Goal: Task Accomplishment & Management: Use online tool/utility

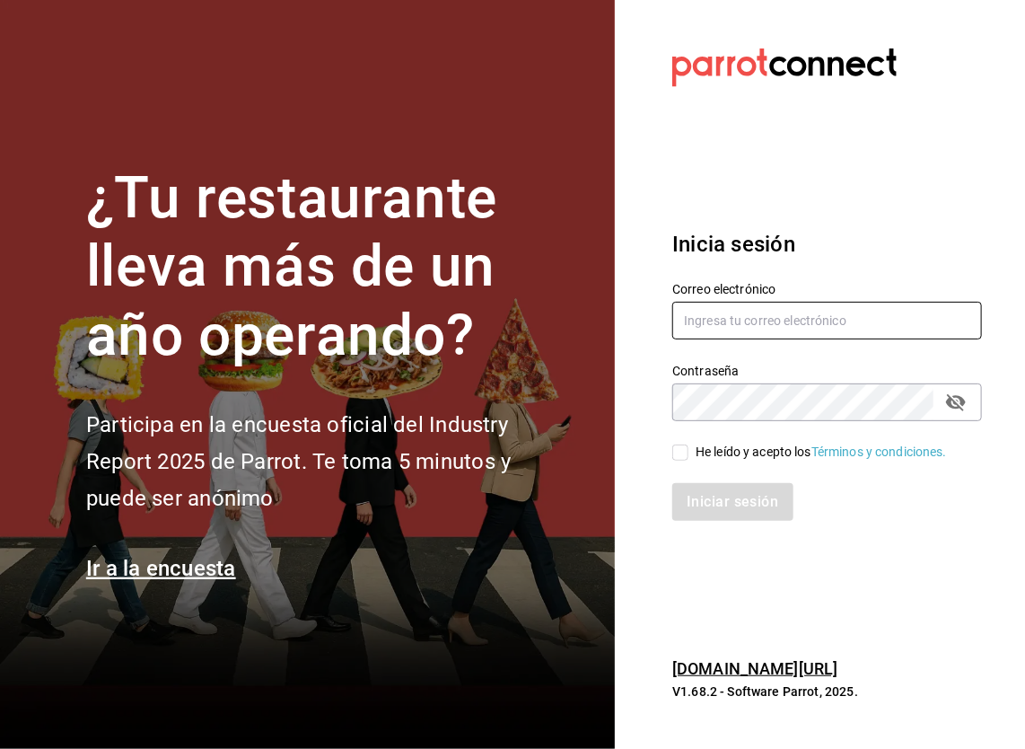
type input "honir.parra@grupocosteno.com"
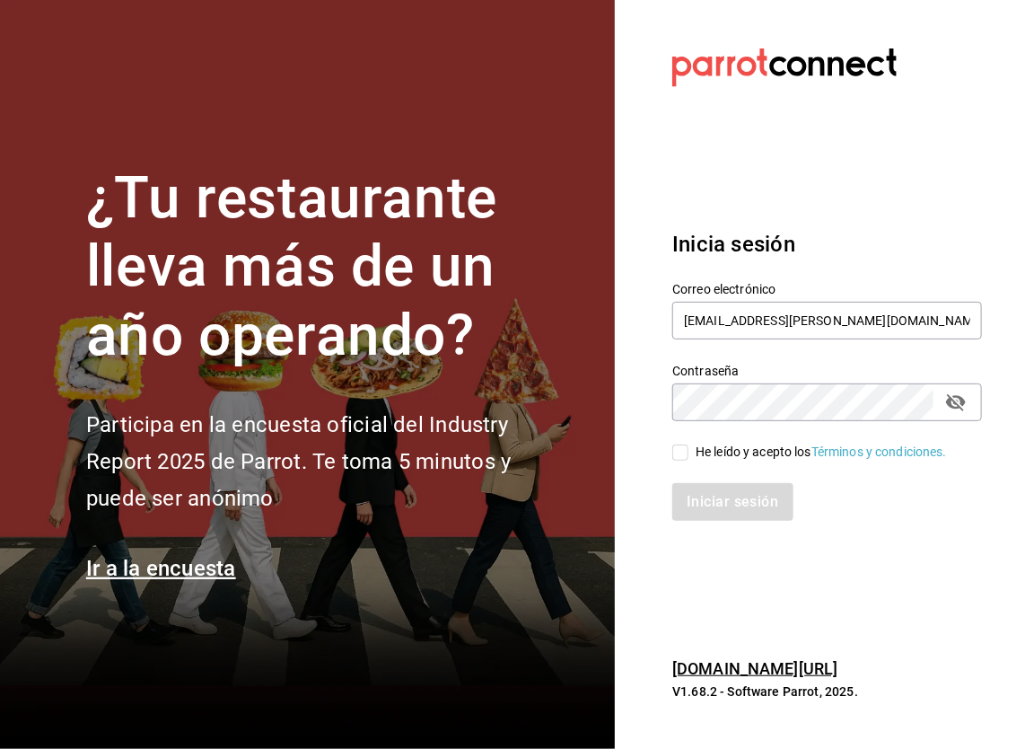
click at [692, 445] on span "He leído y acepto los Términos y condiciones." at bounding box center [817, 452] width 259 height 19
click at [688, 445] on input "He leído y acepto los Términos y condiciones." at bounding box center [680, 452] width 16 height 16
checkbox input "true"
click at [693, 494] on button "Iniciar sesión" at bounding box center [733, 502] width 122 height 38
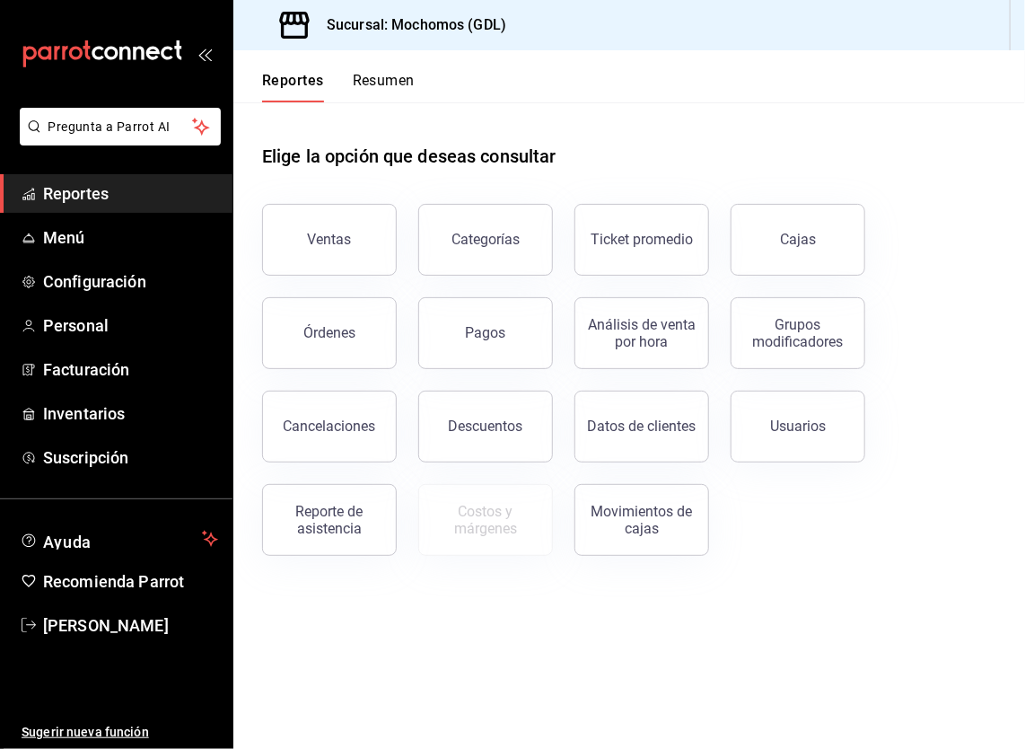
click at [401, 76] on button "Resumen" at bounding box center [384, 87] width 62 height 31
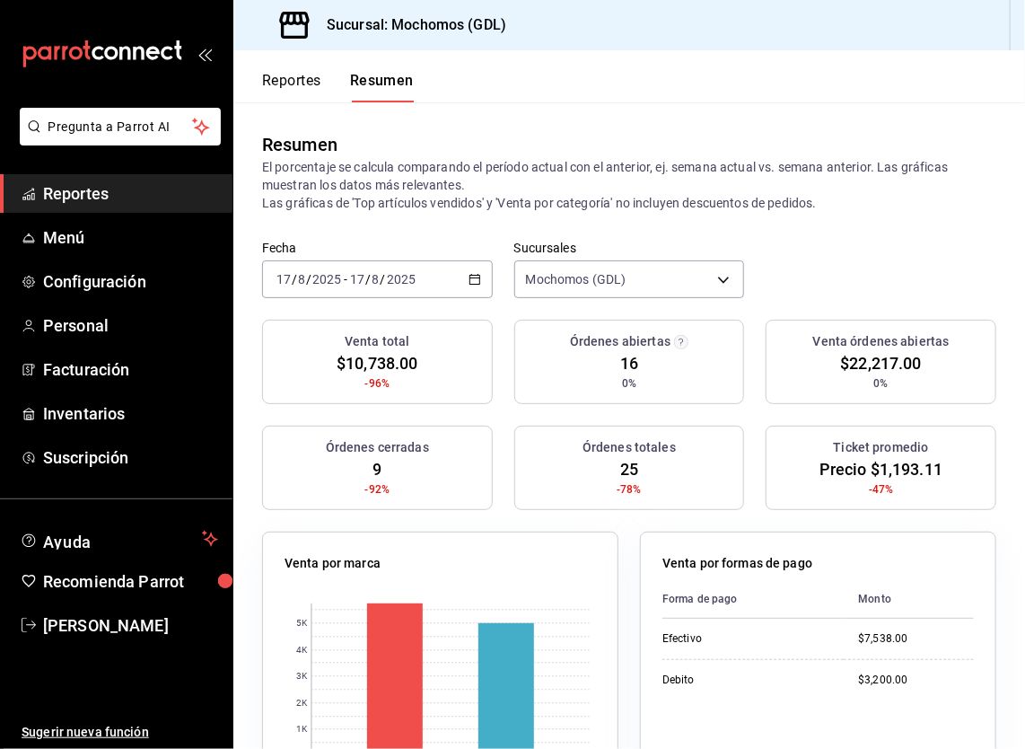
click at [469, 285] on icon "button" at bounding box center [475, 279] width 13 height 13
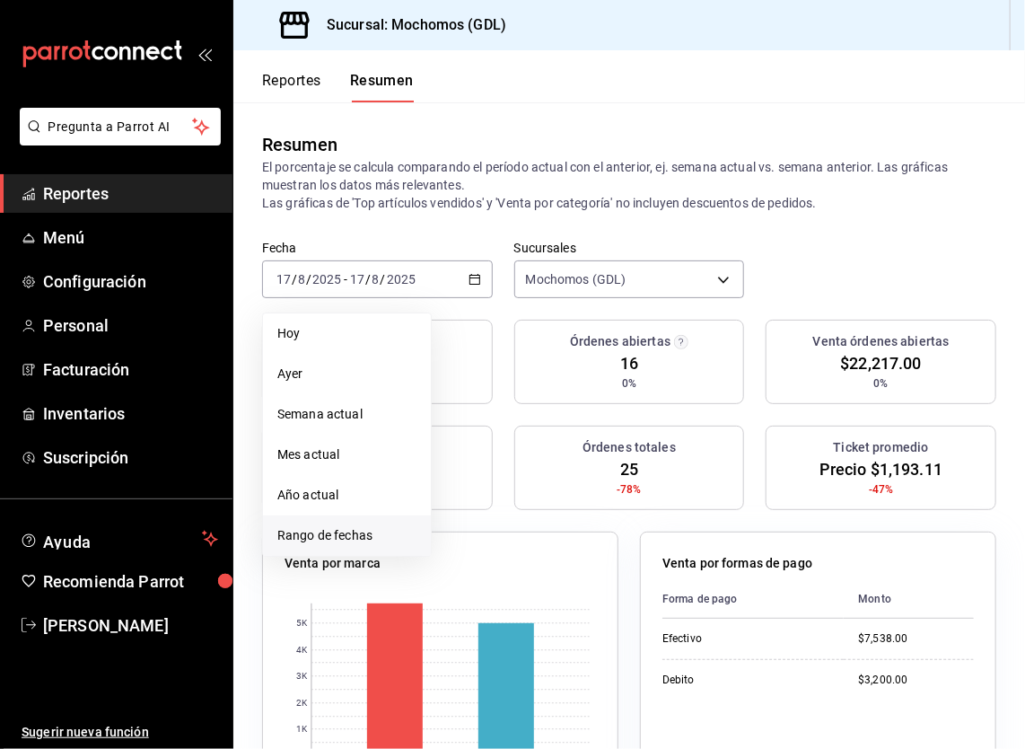
click at [363, 542] on span "Rango de fechas" at bounding box center [346, 535] width 139 height 19
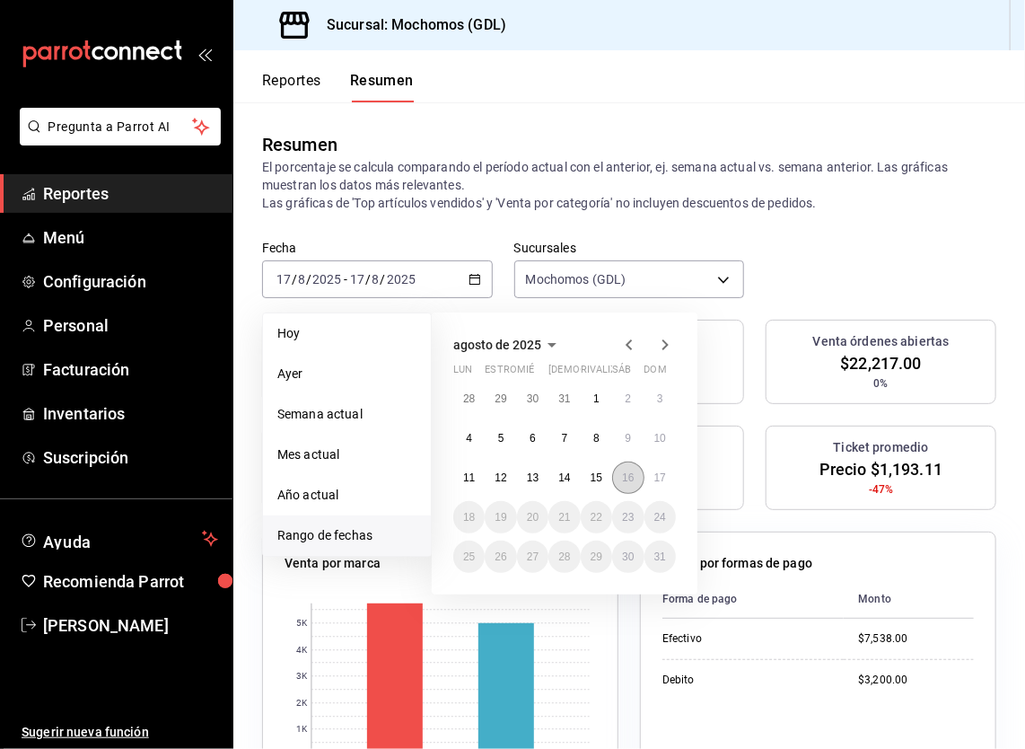
click at [631, 479] on abbr "16" at bounding box center [628, 477] width 12 height 13
click at [662, 480] on abbr "17" at bounding box center [660, 477] width 12 height 13
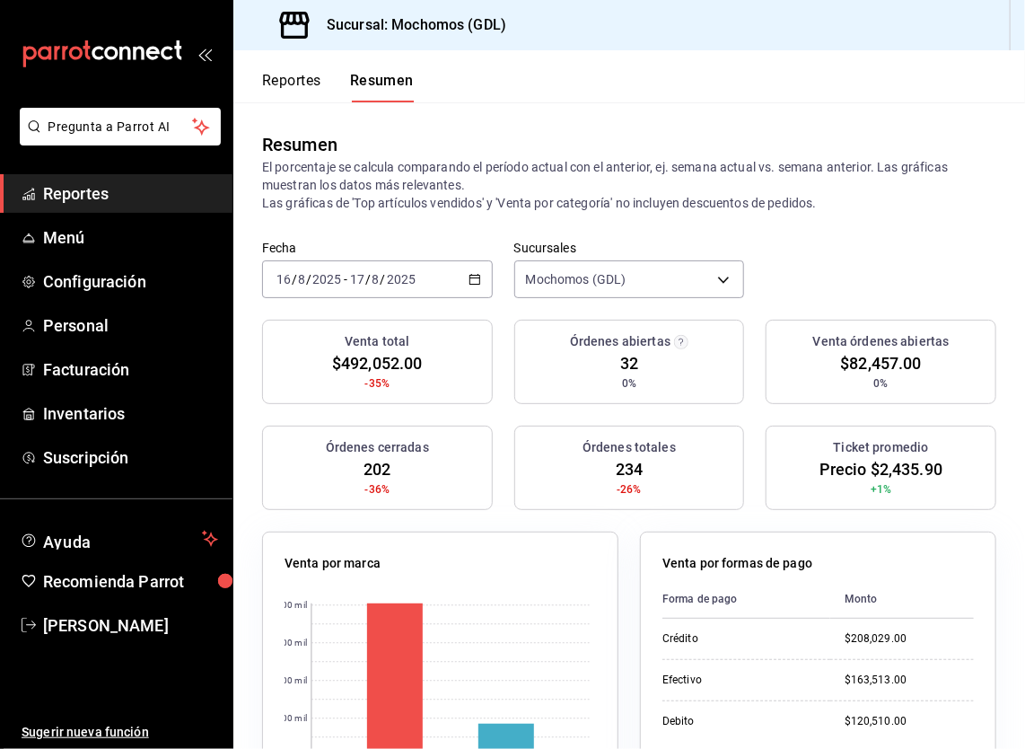
click at [161, 199] on span "Reportes" at bounding box center [130, 193] width 175 height 24
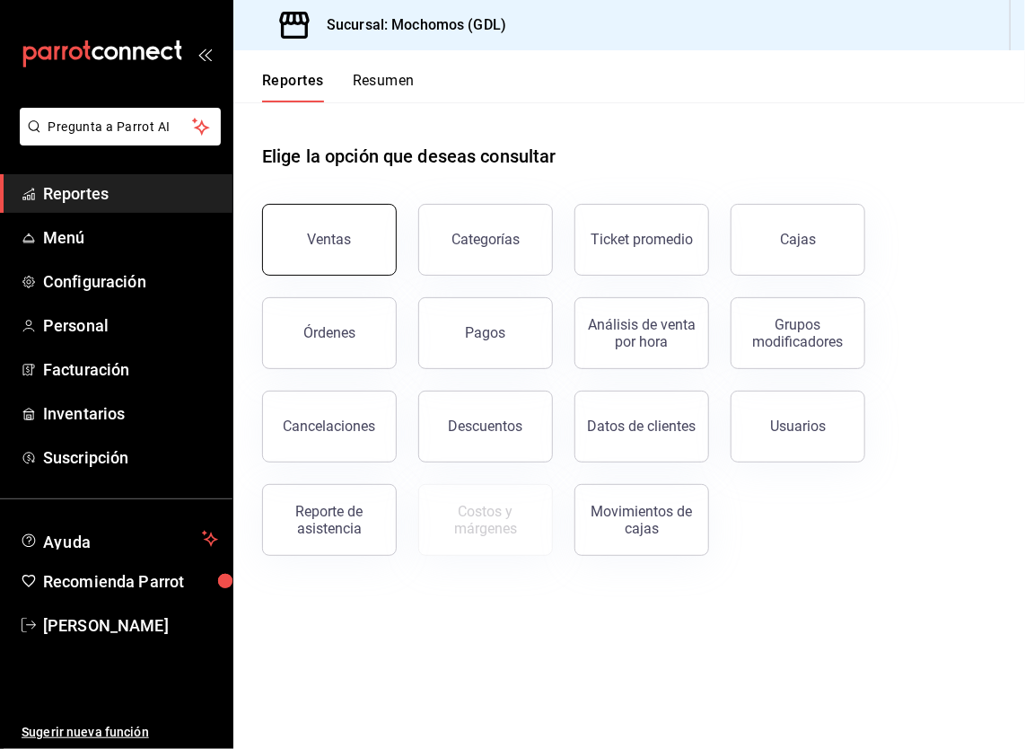
click at [337, 253] on button "Ventas" at bounding box center [329, 240] width 135 height 72
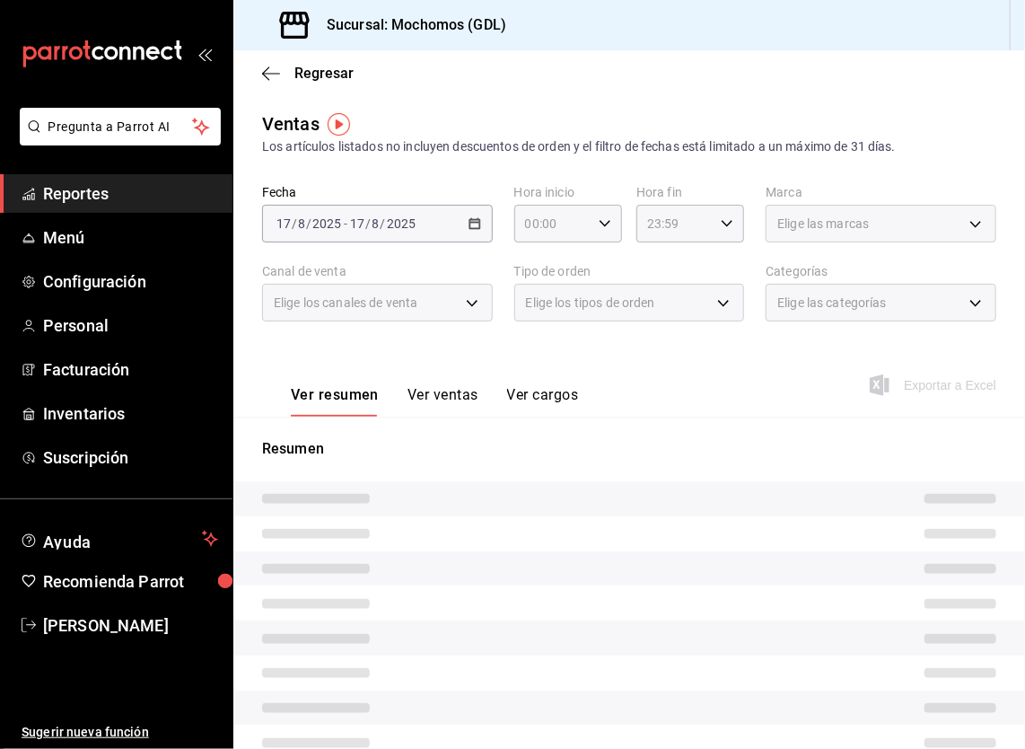
click at [481, 220] on div "[DATE] [DATE] - [DATE] [DATE]" at bounding box center [377, 224] width 231 height 38
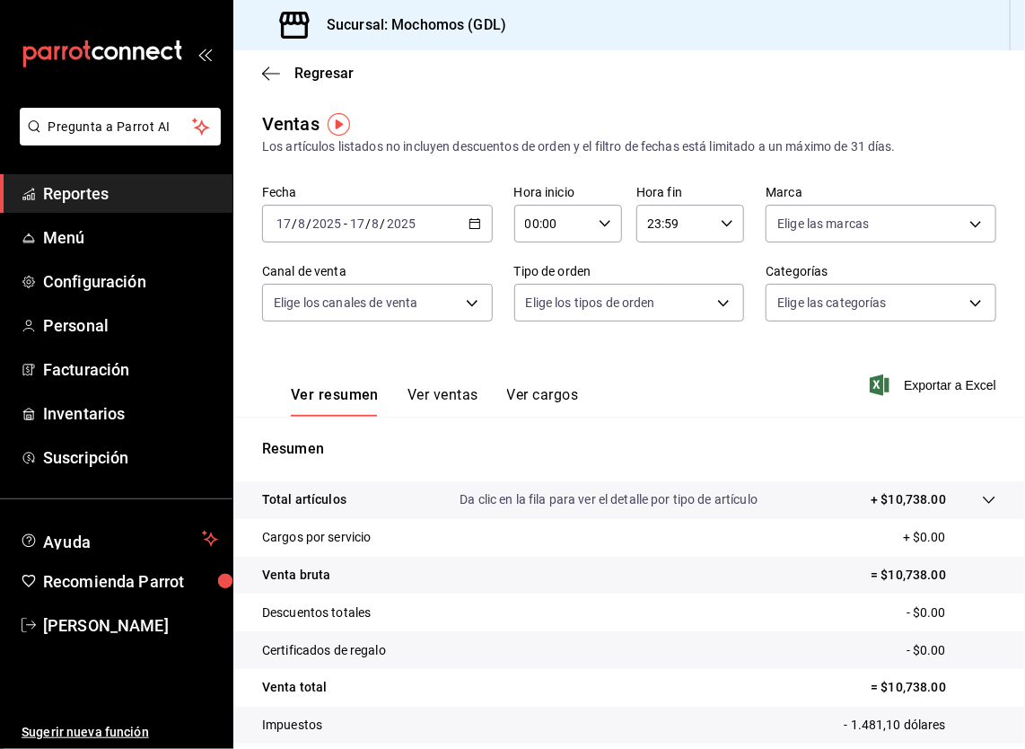
click at [472, 222] on \(Stroke\) "button" at bounding box center [474, 222] width 10 height 1
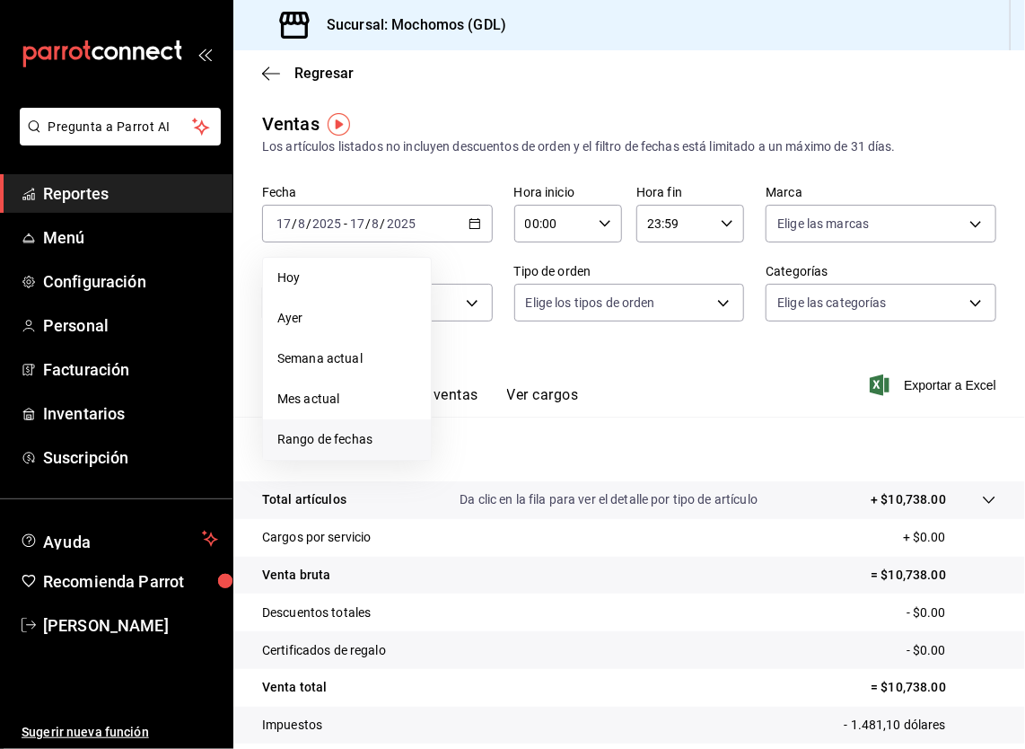
click at [327, 432] on span "Rango de fechas" at bounding box center [346, 439] width 139 height 19
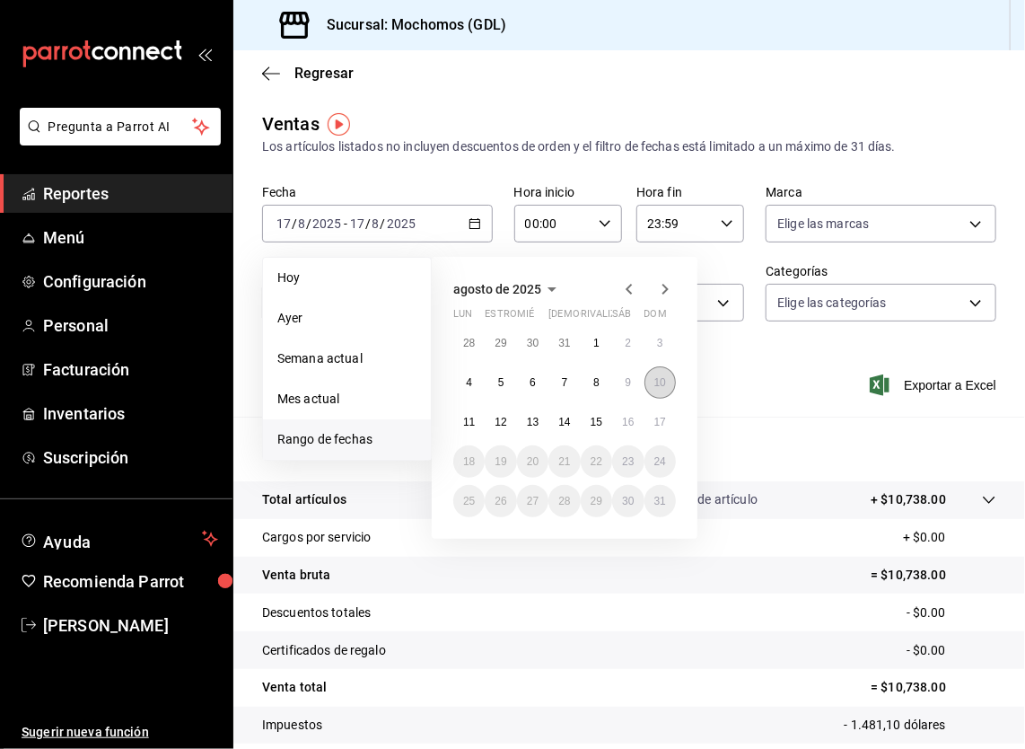
click at [658, 376] on abbr "10" at bounding box center [660, 382] width 12 height 13
click at [656, 408] on button "17" at bounding box center [659, 422] width 31 height 32
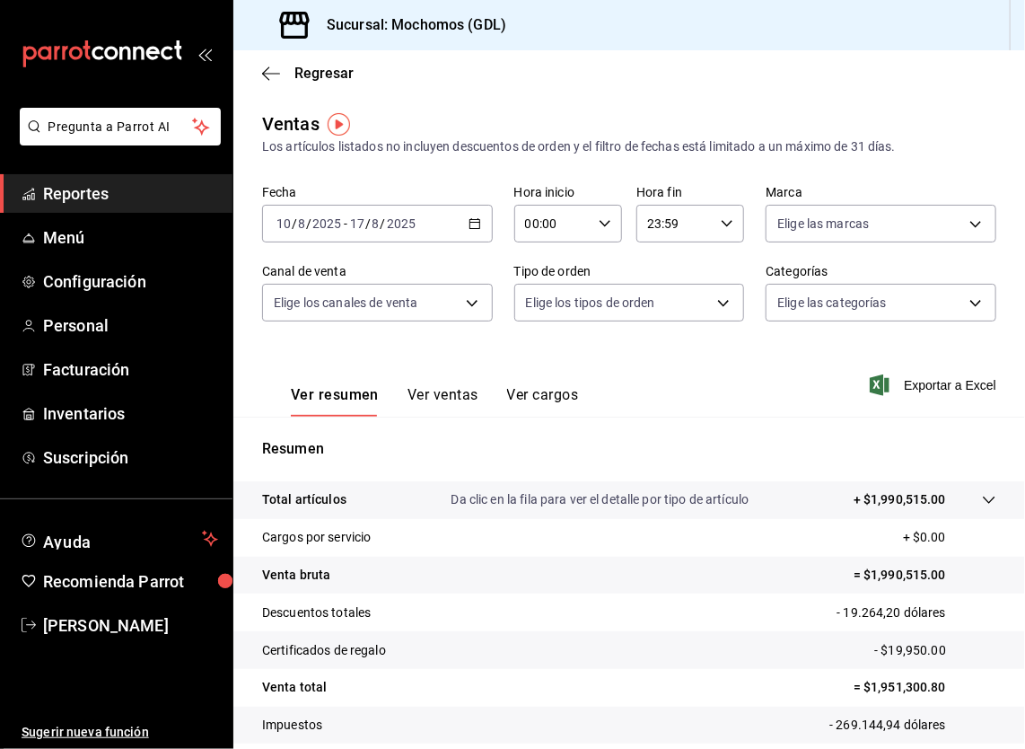
click at [599, 217] on icon "button" at bounding box center [605, 223] width 13 height 13
click at [536, 334] on button "05" at bounding box center [536, 348] width 46 height 36
type input "05:00"
click at [723, 222] on div at bounding box center [512, 374] width 1025 height 749
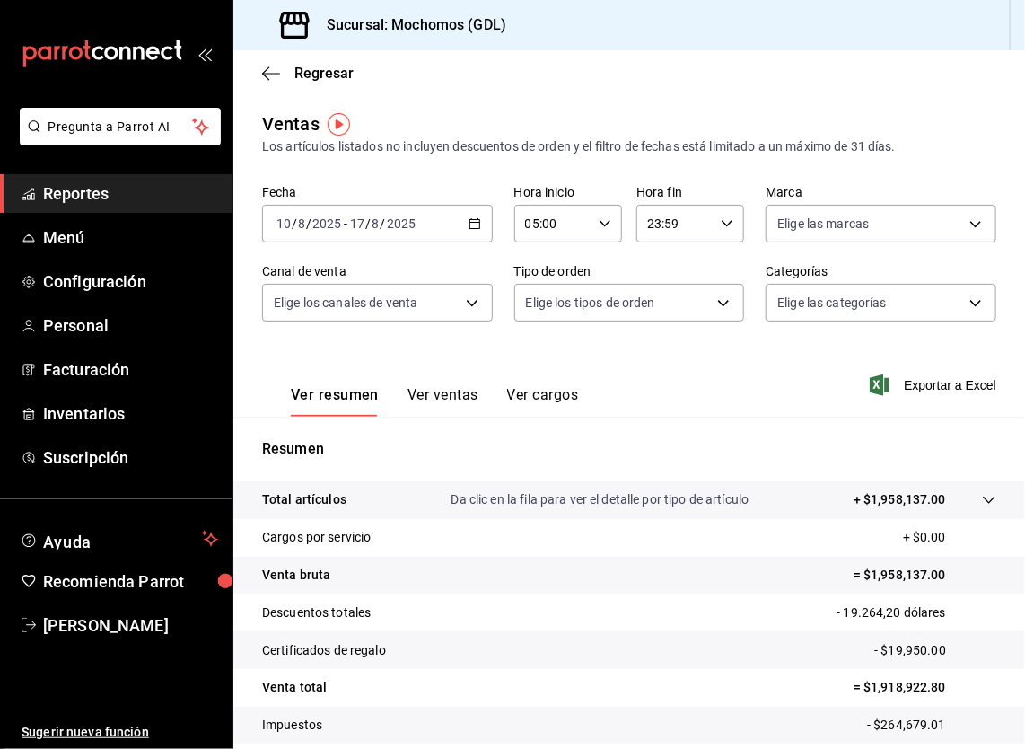
click at [723, 222] on icon "button" at bounding box center [727, 223] width 13 height 13
click at [659, 299] on span "05" at bounding box center [656, 292] width 24 height 14
click at [714, 278] on button "00" at bounding box center [710, 269] width 46 height 36
type input "05:00"
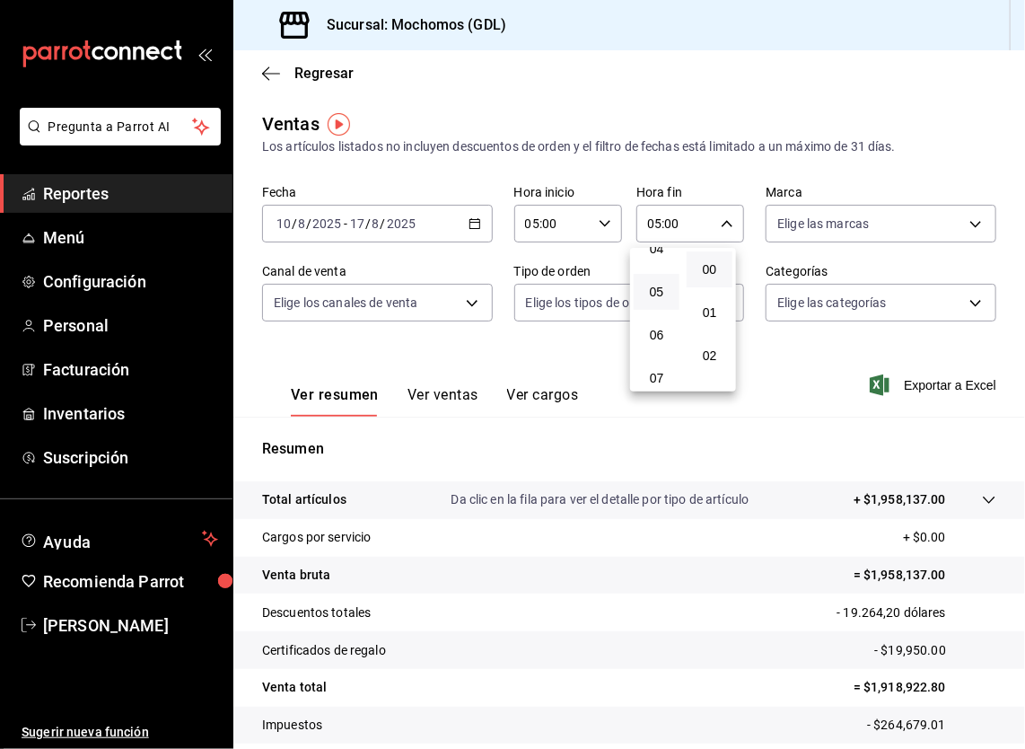
click at [969, 228] on div at bounding box center [512, 374] width 1025 height 749
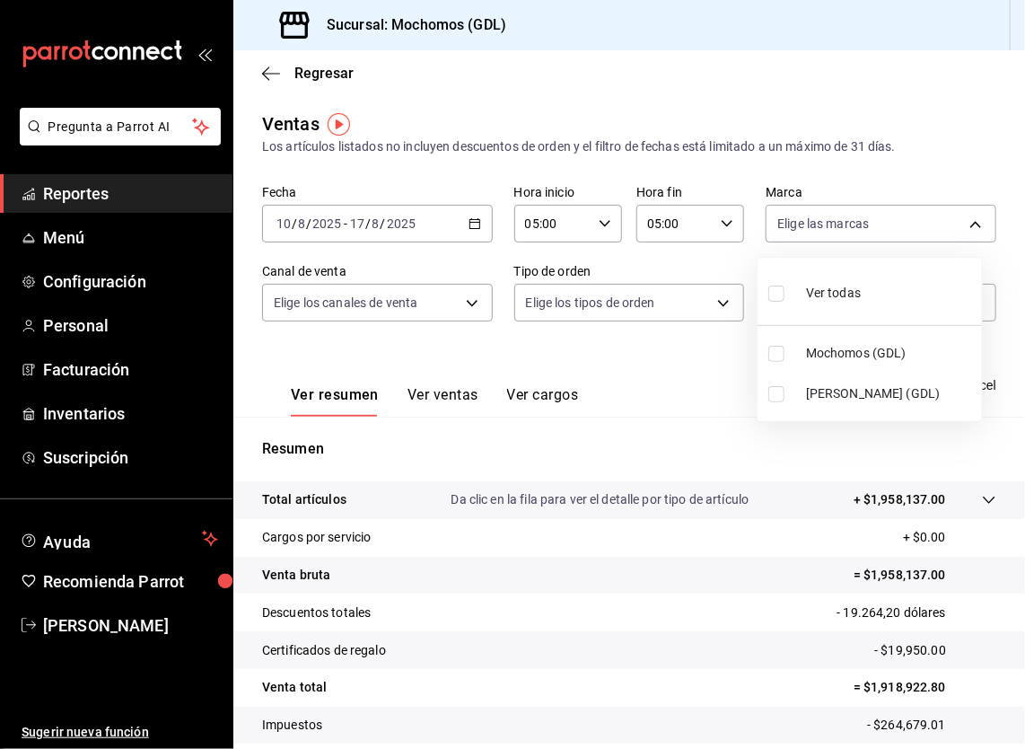
click at [969, 228] on body "Pregunta a Parrot AI Reportes Menú Configuración Personal Facturación Inventari…" at bounding box center [512, 374] width 1025 height 749
click at [896, 294] on li "Ver todas" at bounding box center [870, 291] width 224 height 53
type input "36c25d4a-7cb0-456c-a434-e981d54830bc,9cac9703-0c5a-4d8b-addd-5b6b571d65b9"
checkbox input "true"
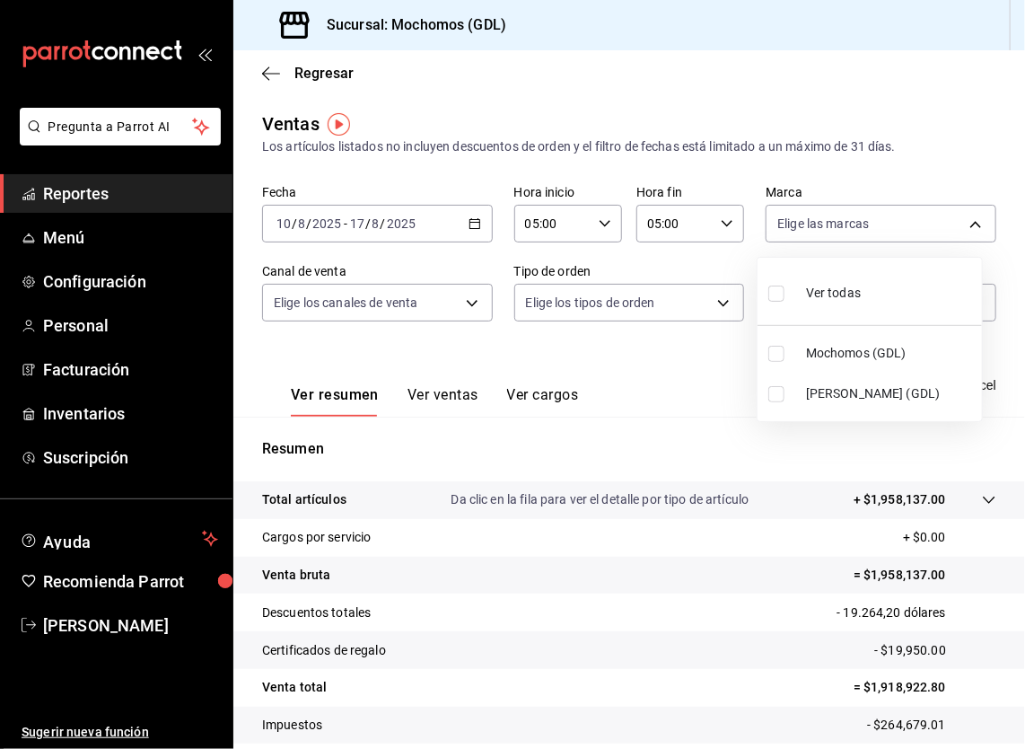
checkbox input "true"
click at [457, 302] on div at bounding box center [512, 374] width 1025 height 749
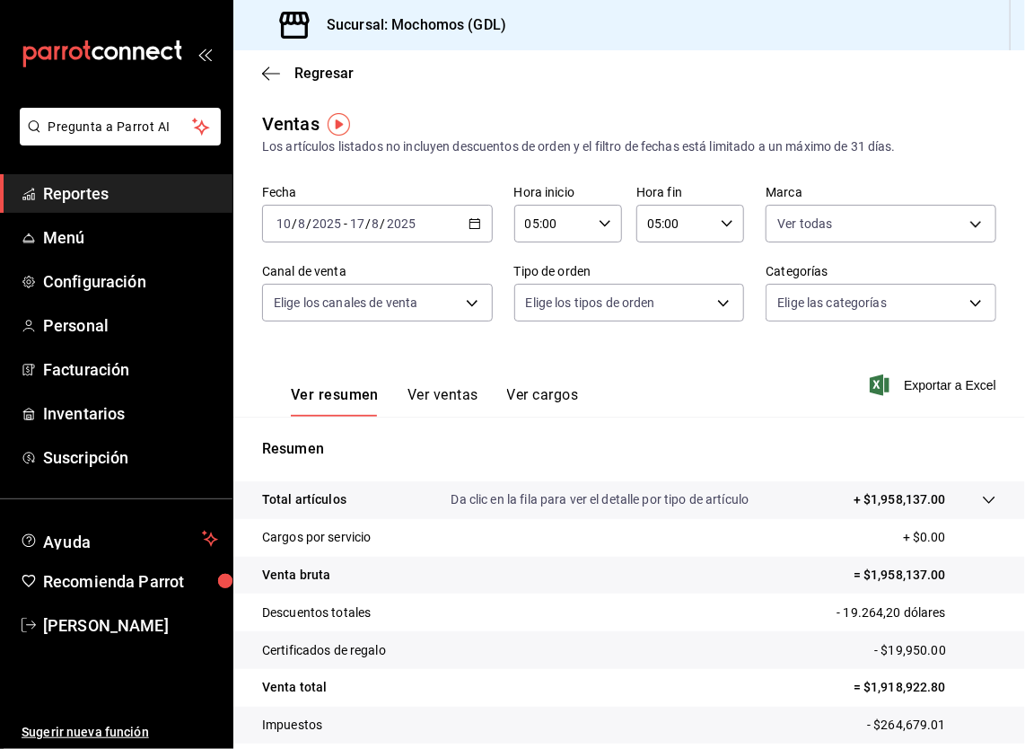
click at [457, 302] on body "Pregunta a Parrot AI Reportes Menú Configuración Personal Facturación Inventari…" at bounding box center [512, 374] width 1025 height 749
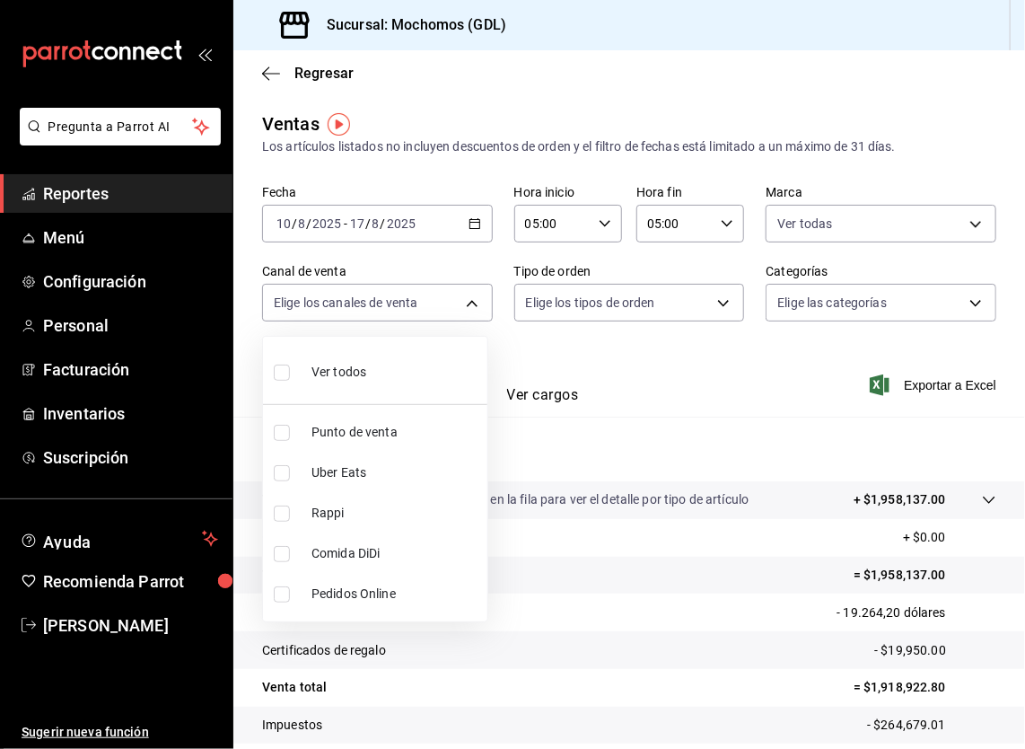
click at [442, 354] on li "Ver todos" at bounding box center [375, 370] width 224 height 53
type input "PARROT,UBER_EATS,RAPPI,DIDI_FOOD,ONLINE"
checkbox input "true"
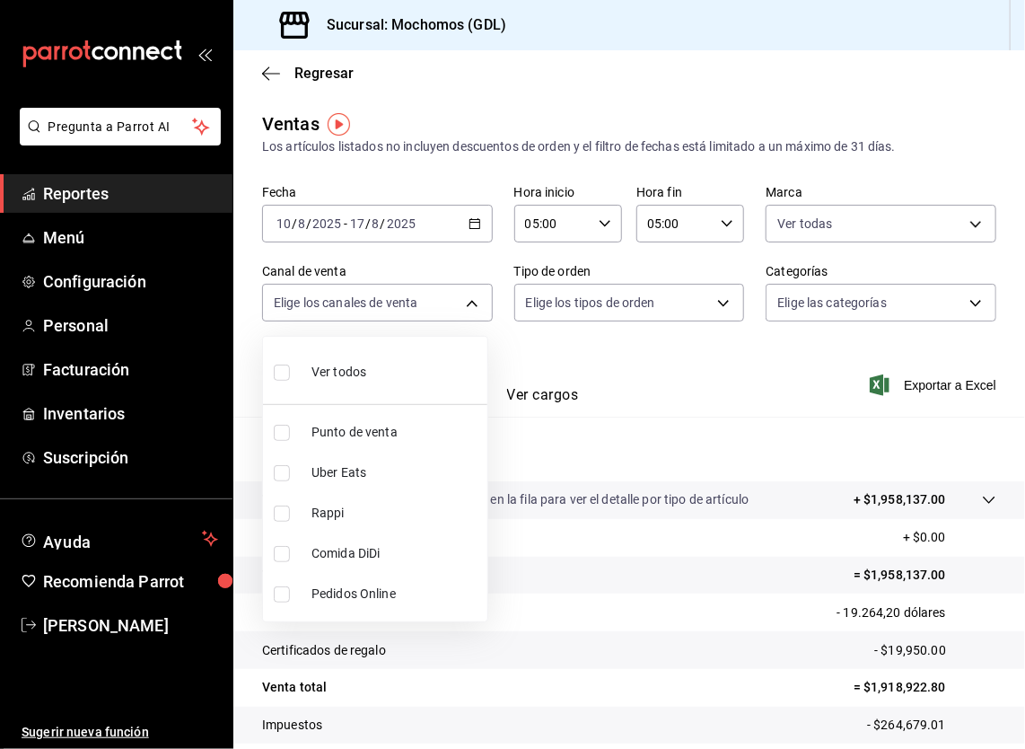
checkbox input "true"
click at [715, 297] on div at bounding box center [512, 374] width 1025 height 749
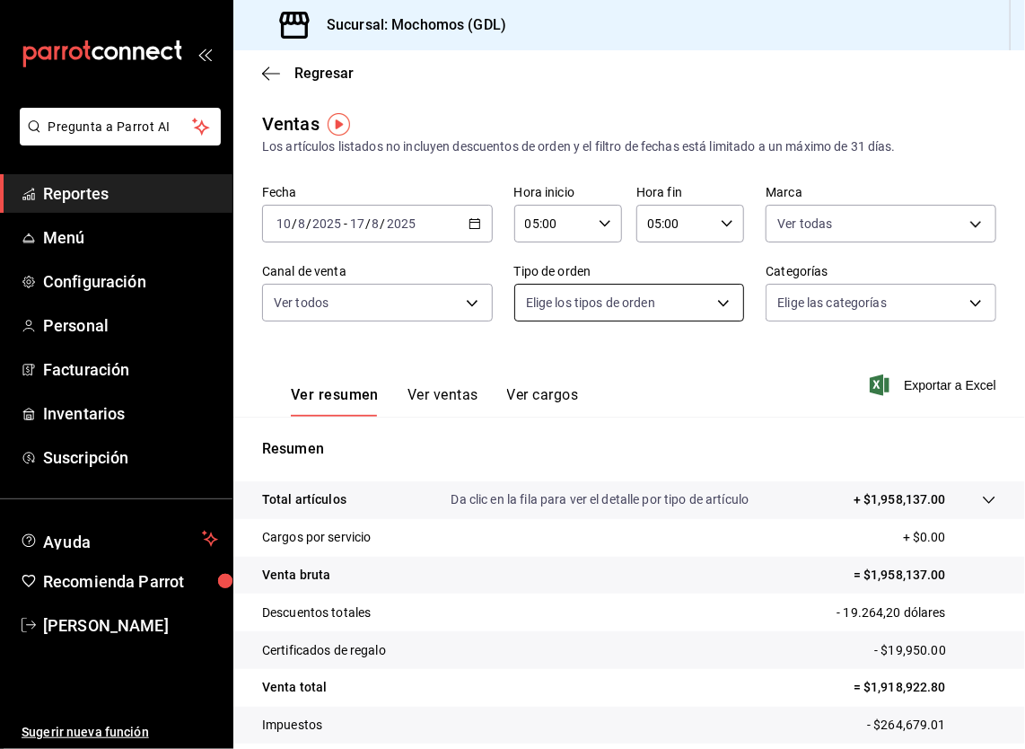
click at [713, 303] on body "Pregunta a Parrot AI Reportes Menú Configuración Personal Facturación Inventari…" at bounding box center [512, 374] width 1025 height 749
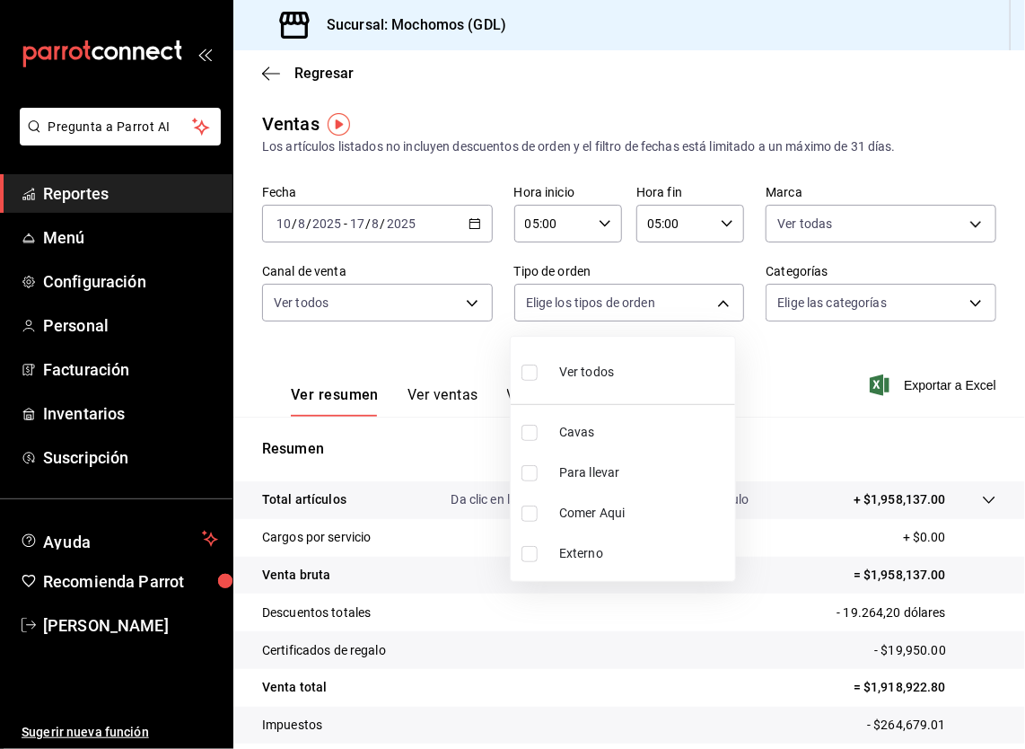
click at [689, 348] on li "Ver todos" at bounding box center [623, 370] width 224 height 53
type input "c3d0baef-30c0-4718-9d76-caab43e27316,13c4cc4a-99d2-42c0-ba96-c3de8c08c13d,7b791…"
checkbox input "true"
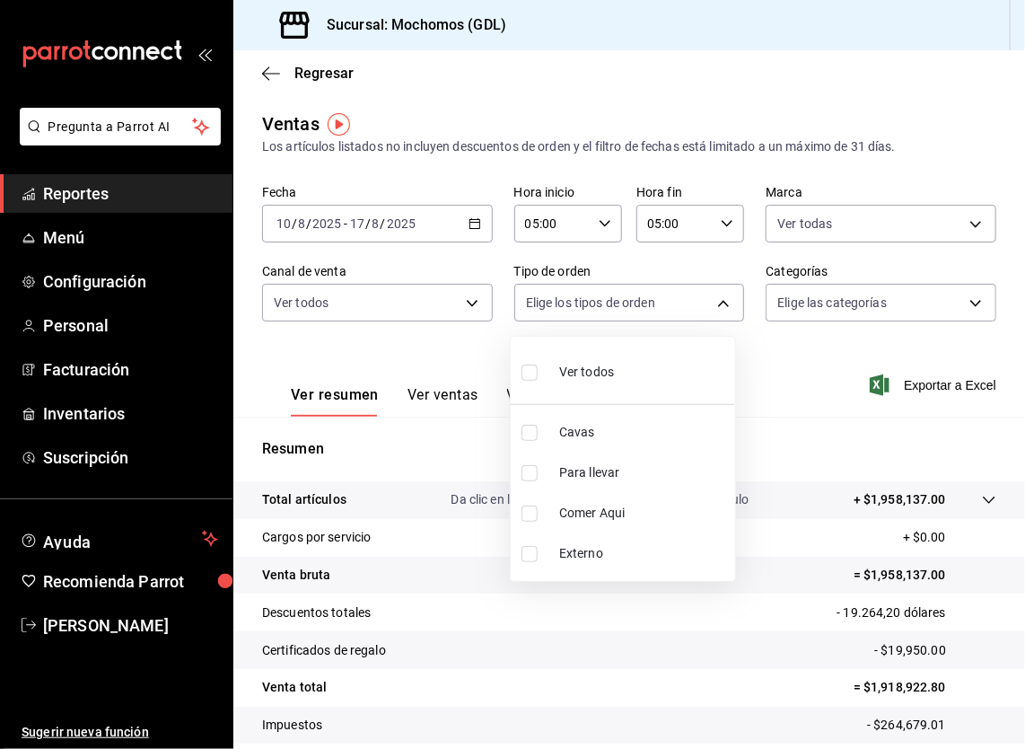
checkbox input "true"
click at [969, 297] on div at bounding box center [512, 374] width 1025 height 749
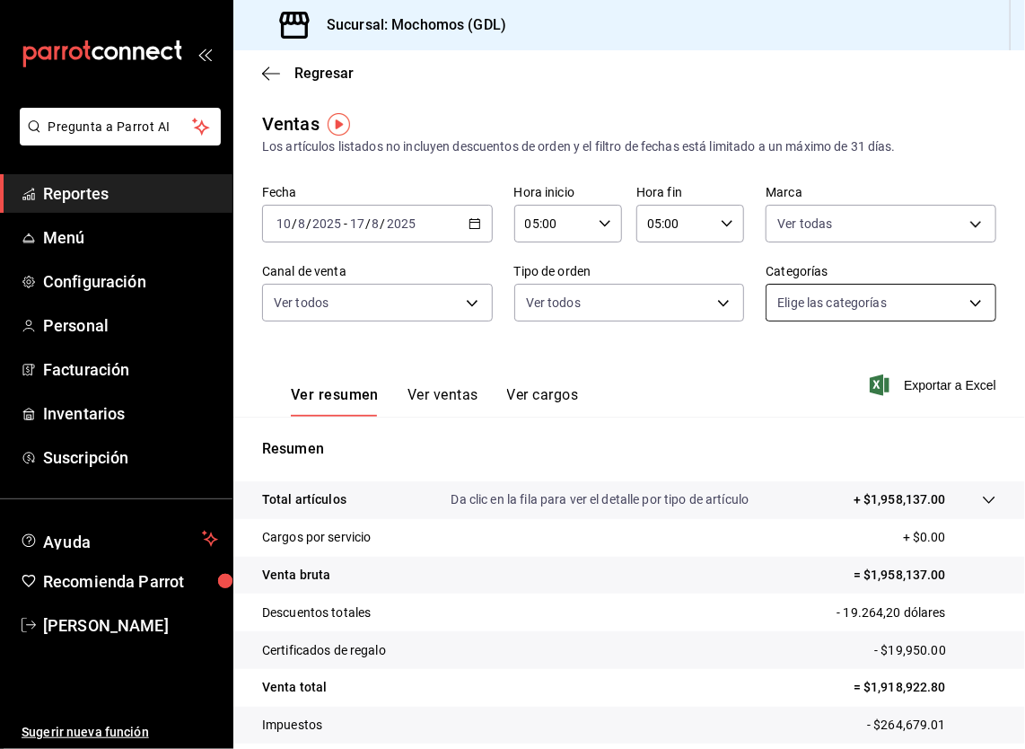
click at [959, 306] on body "Pregunta a Parrot AI Reportes Menú Configuración Personal Facturación Inventari…" at bounding box center [512, 374] width 1025 height 749
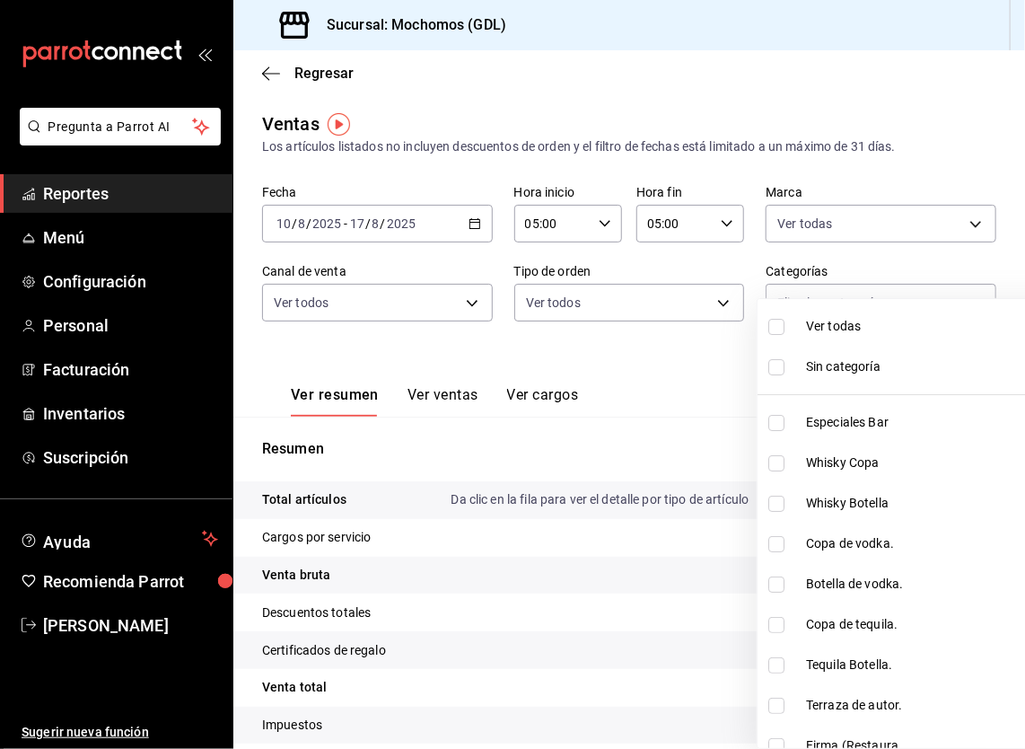
click at [916, 343] on li "Ver todas" at bounding box center [915, 326] width 314 height 40
type input "c0db8a99-aef8-4e9c-862d-72763fc5d605,0e6da5ad-e1ed-4623-8a7f-4db137866549,4ba6e…"
checkbox input "true"
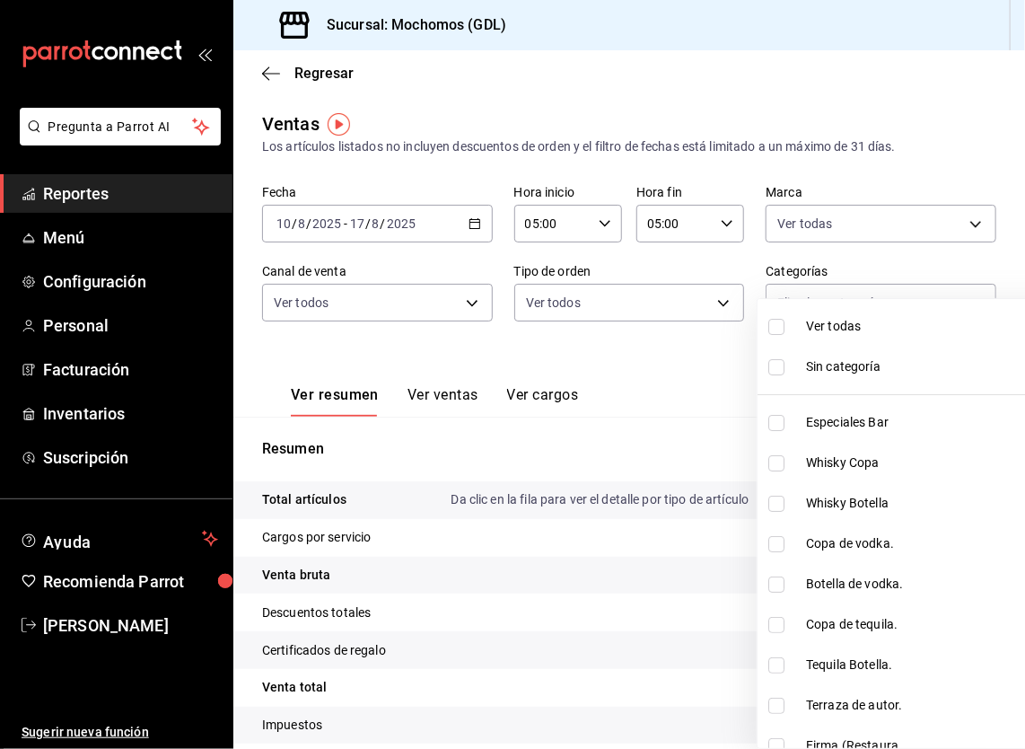
checkbox input "true"
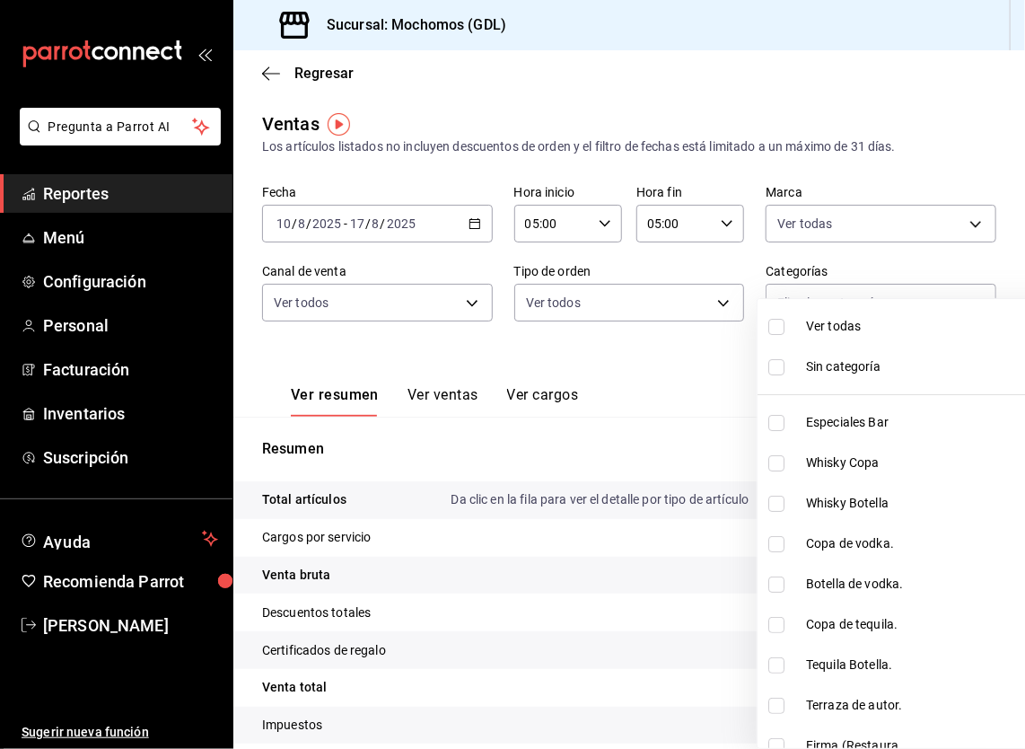
checkbox input "true"
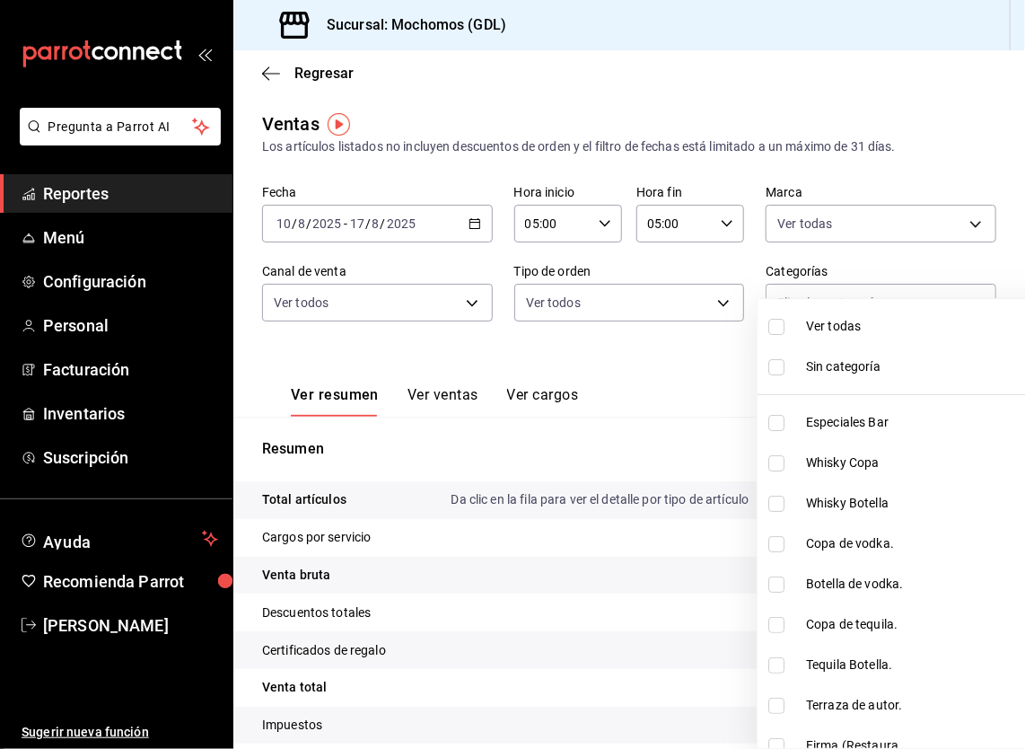
checkbox input "true"
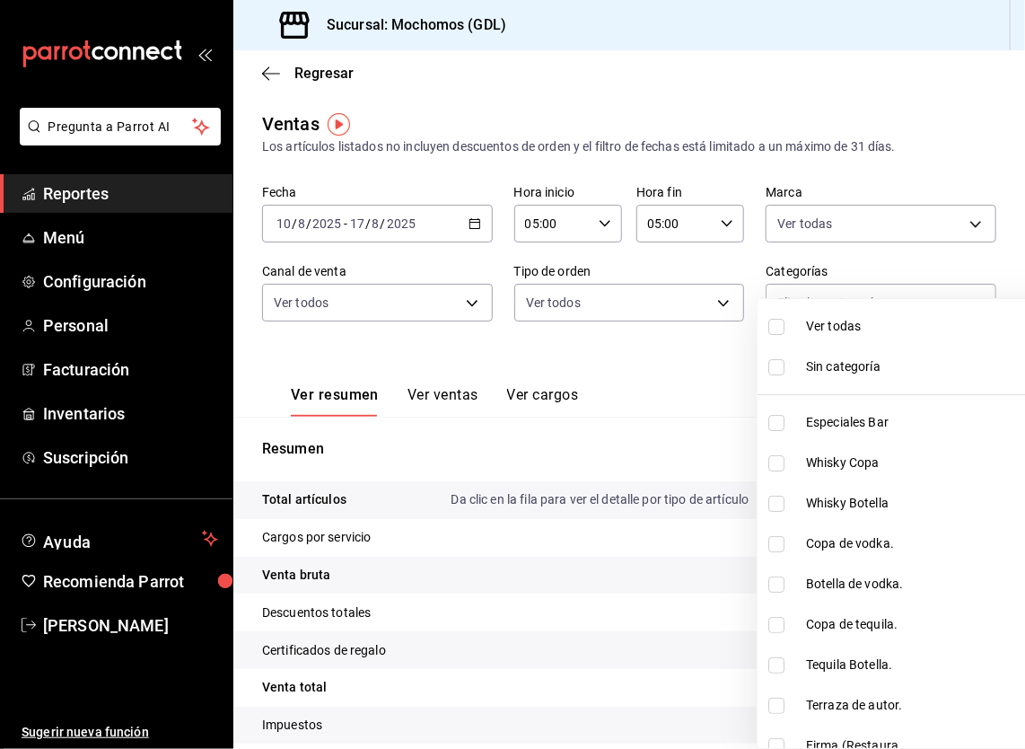
checkbox input "true"
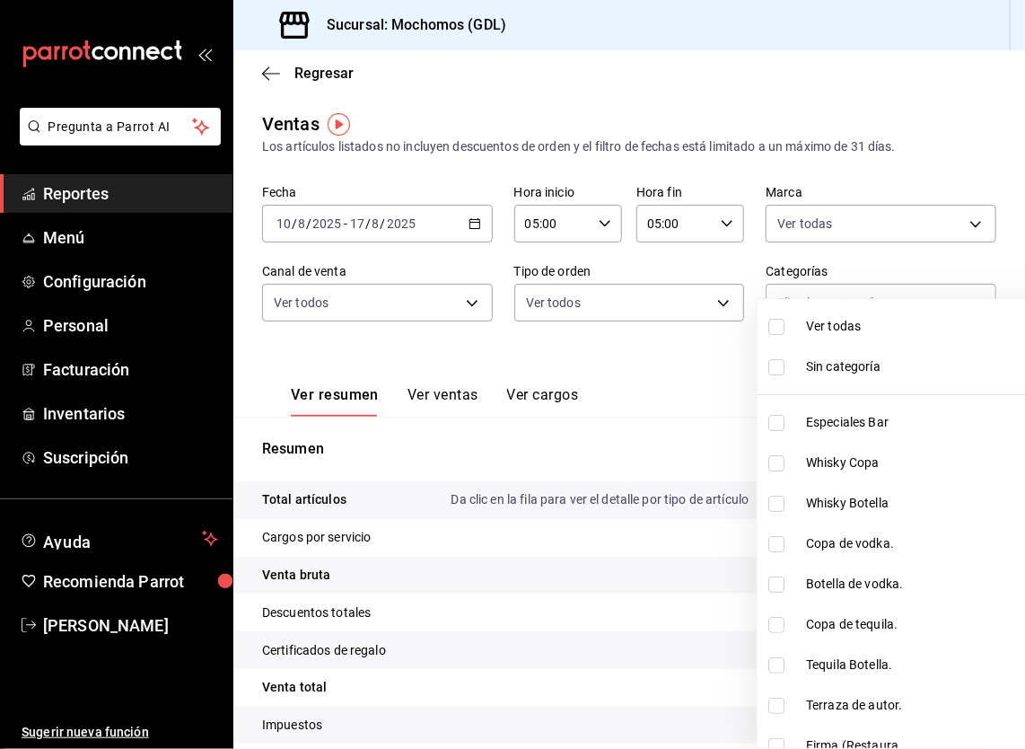
checkbox input "true"
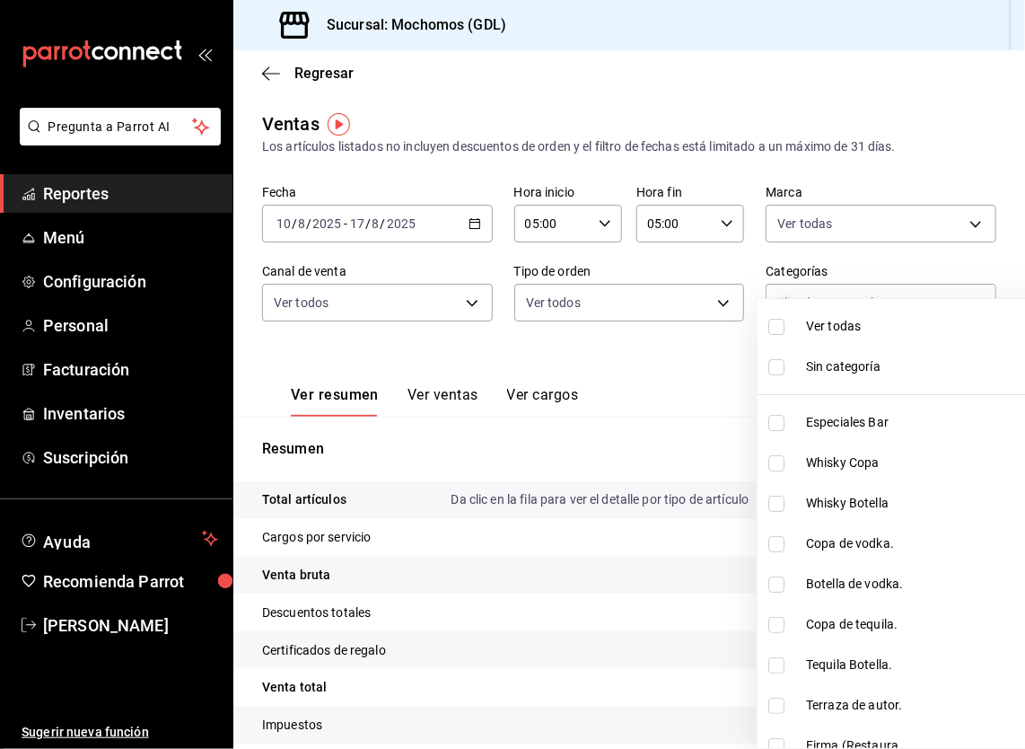
checkbox input "true"
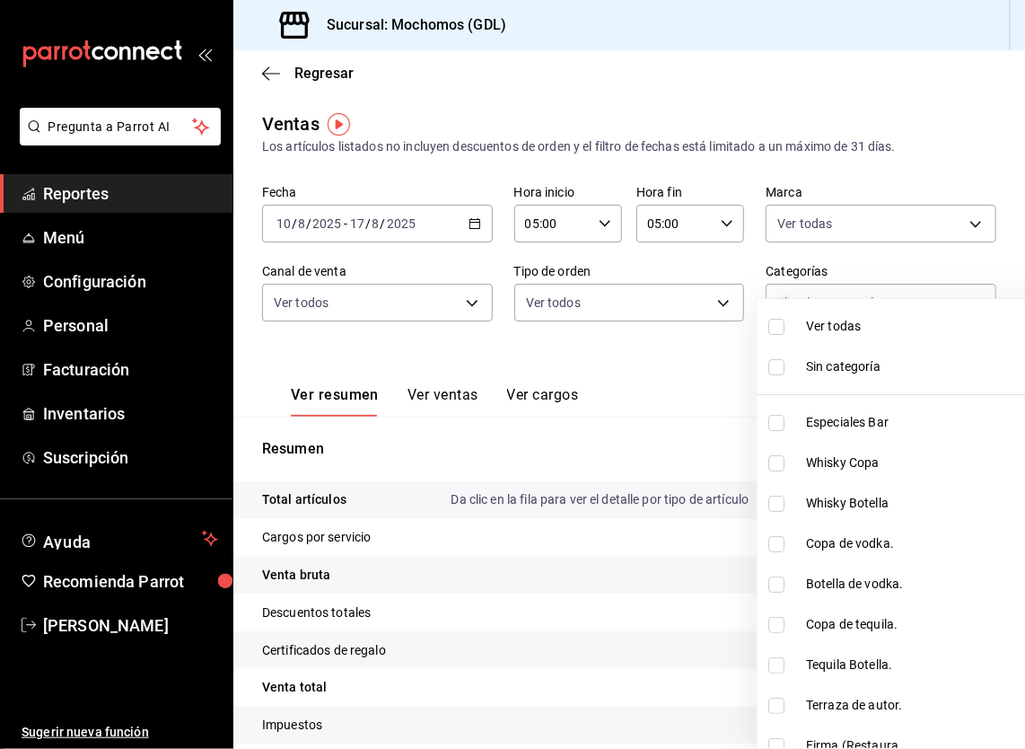
checkbox input "true"
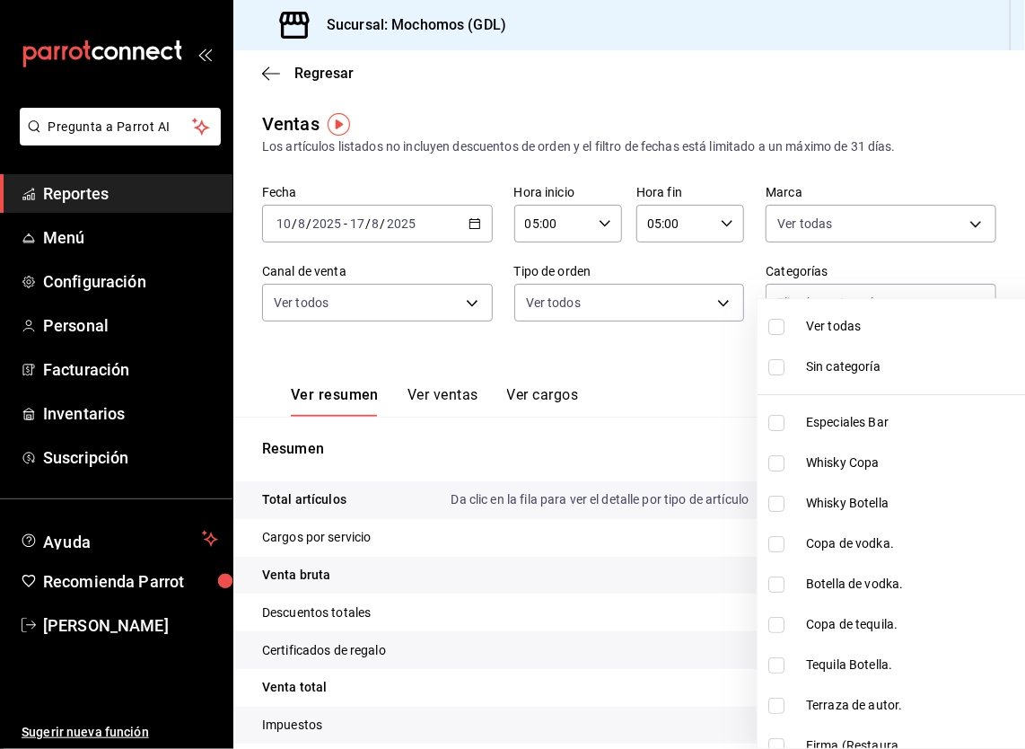
checkbox input "true"
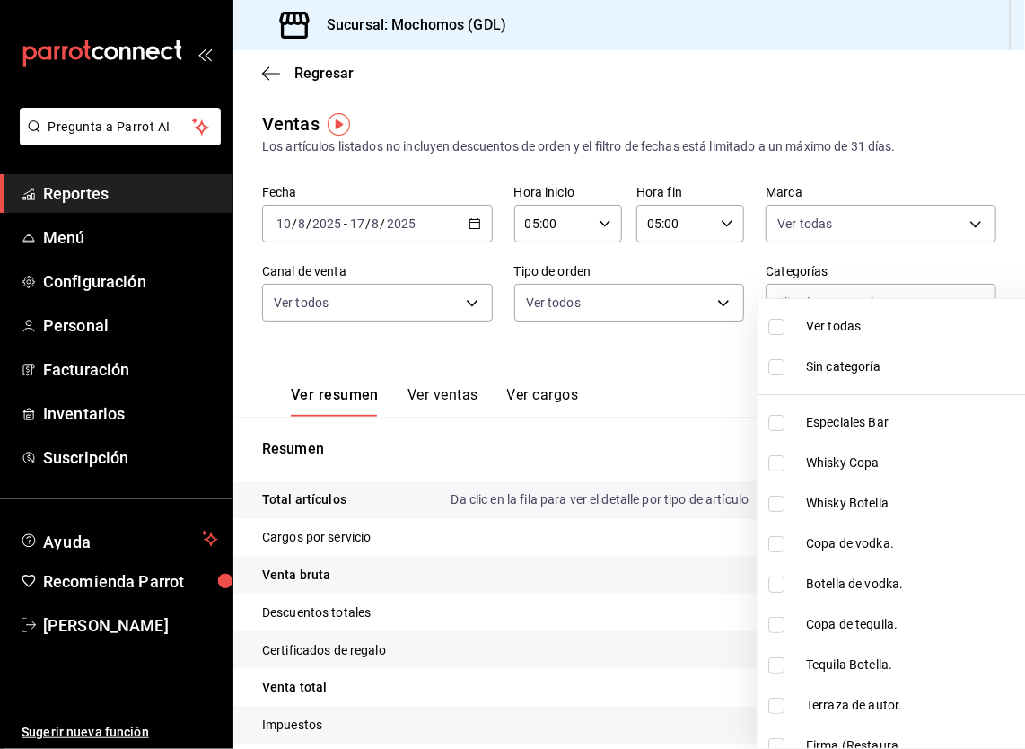
checkbox input "true"
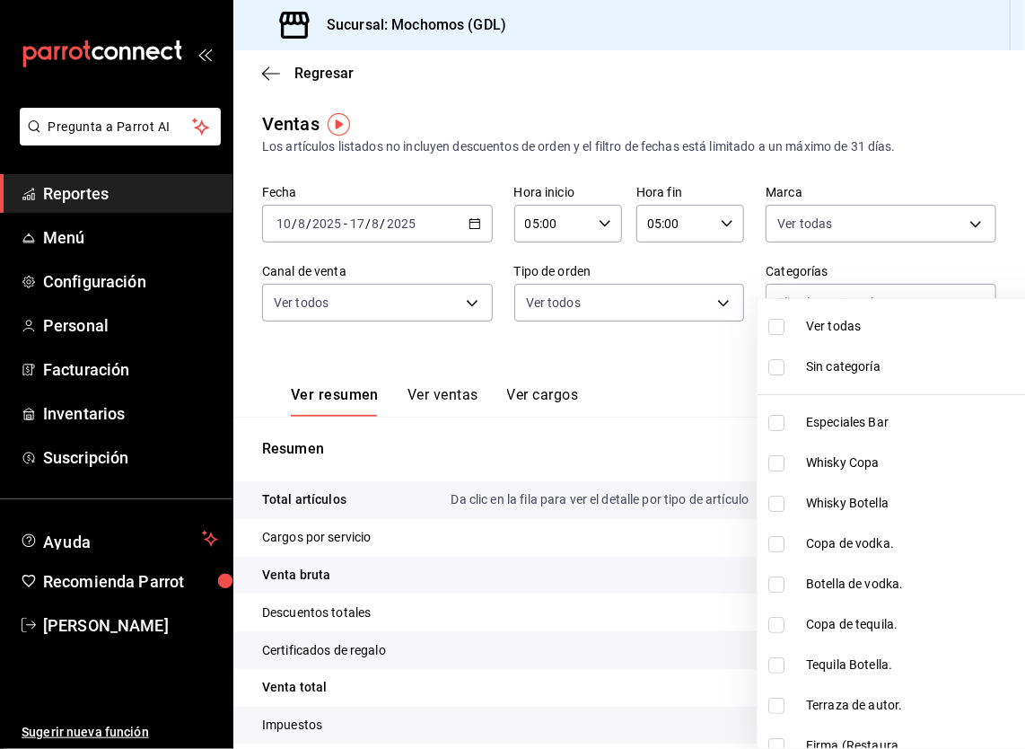
checkbox input "true"
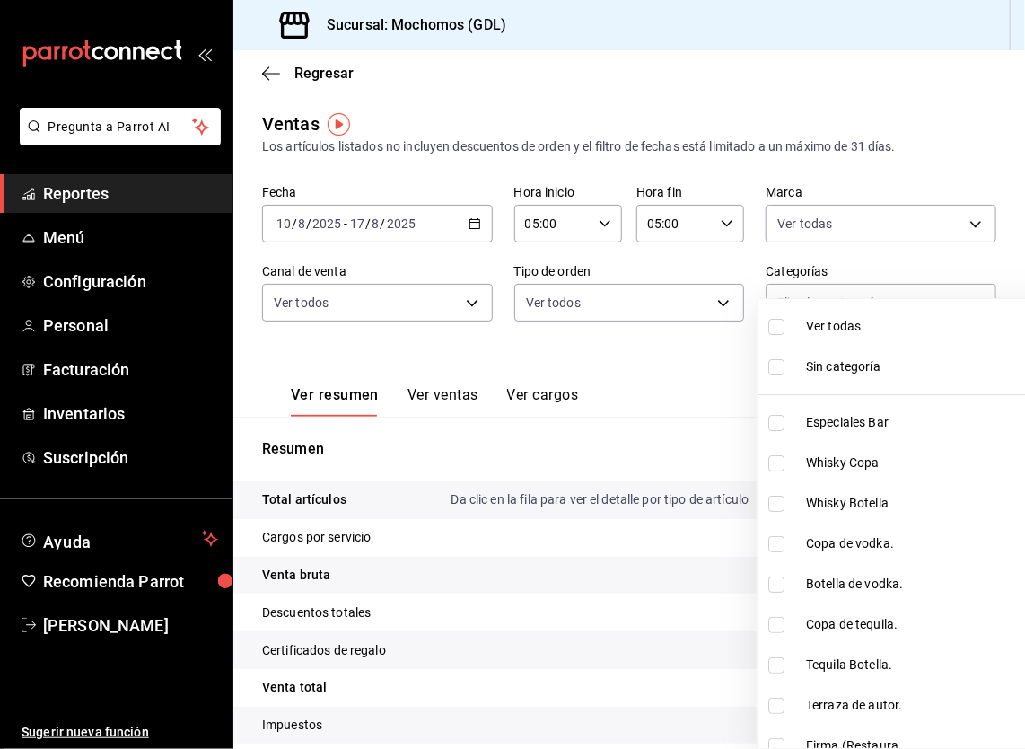
checkbox input "true"
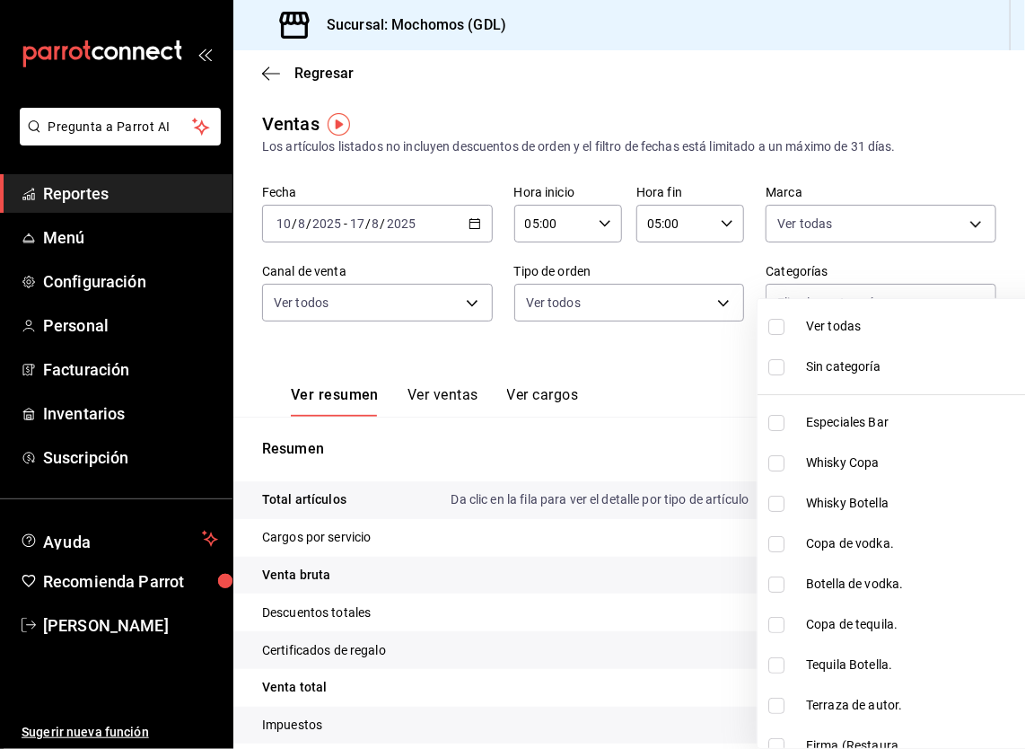
checkbox input "true"
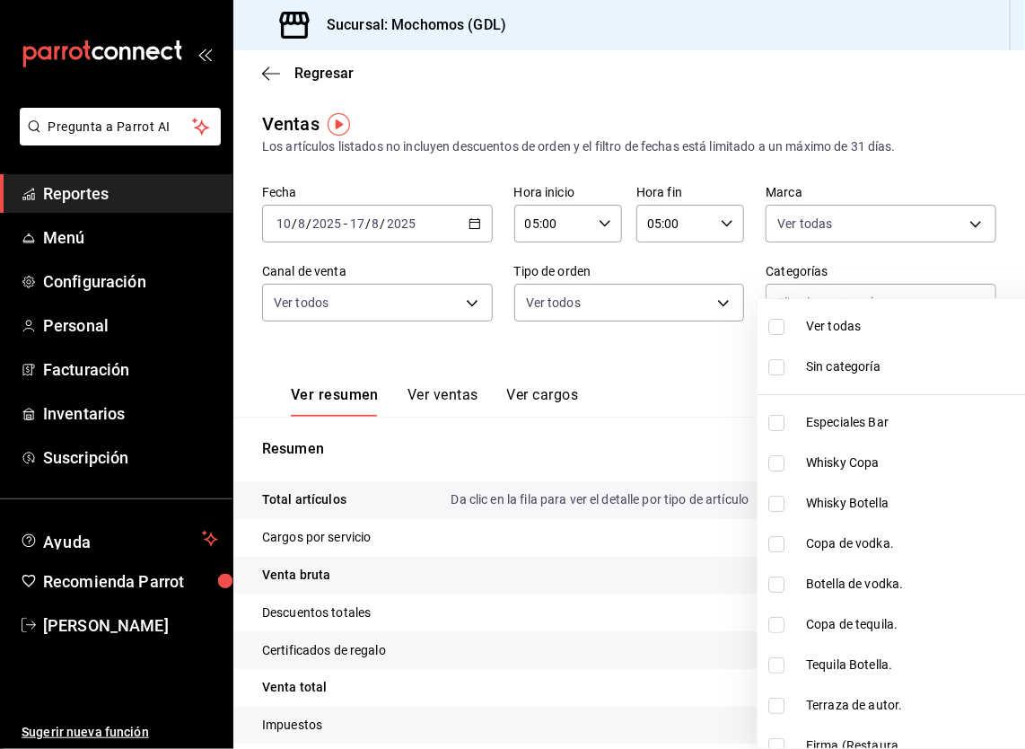
checkbox input "true"
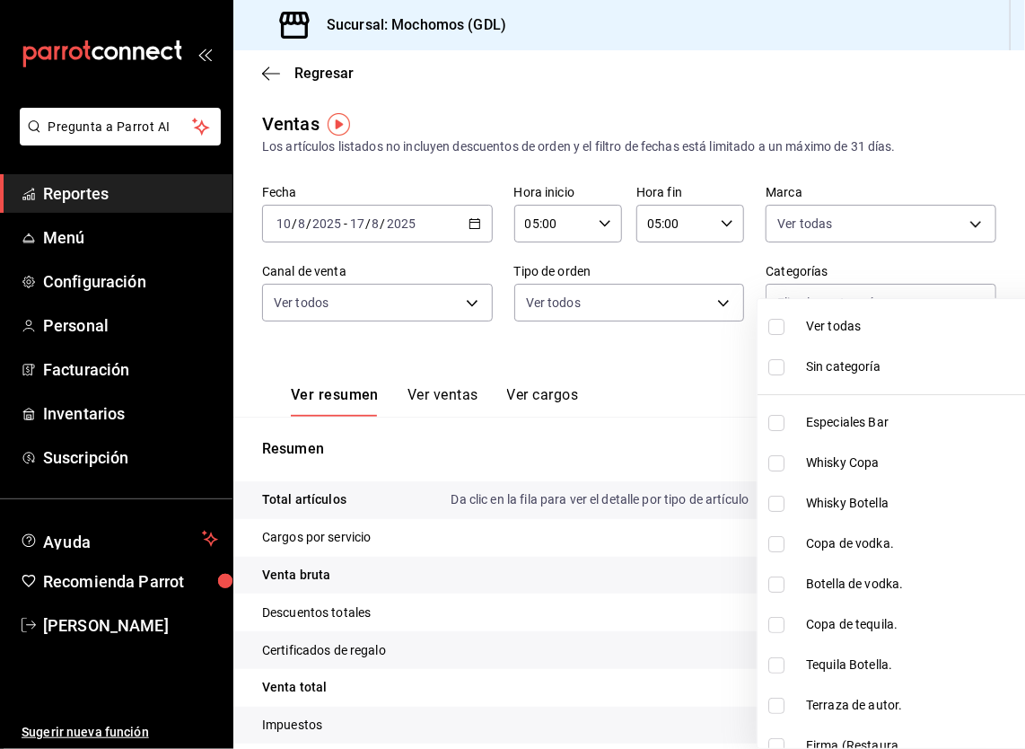
checkbox input "true"
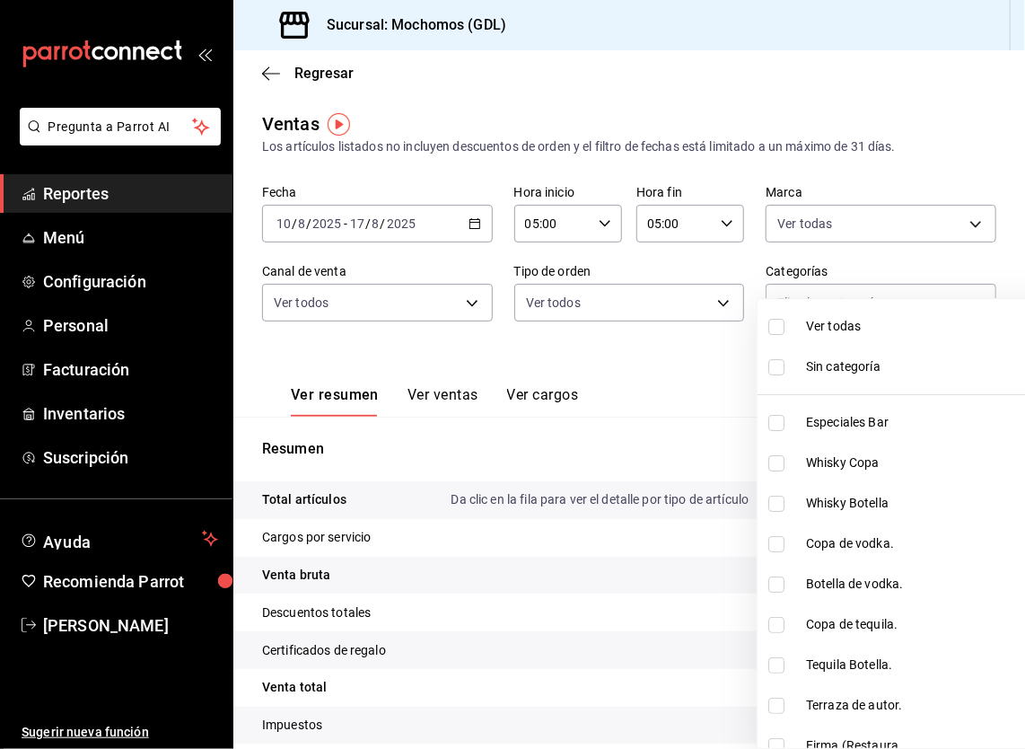
checkbox input "true"
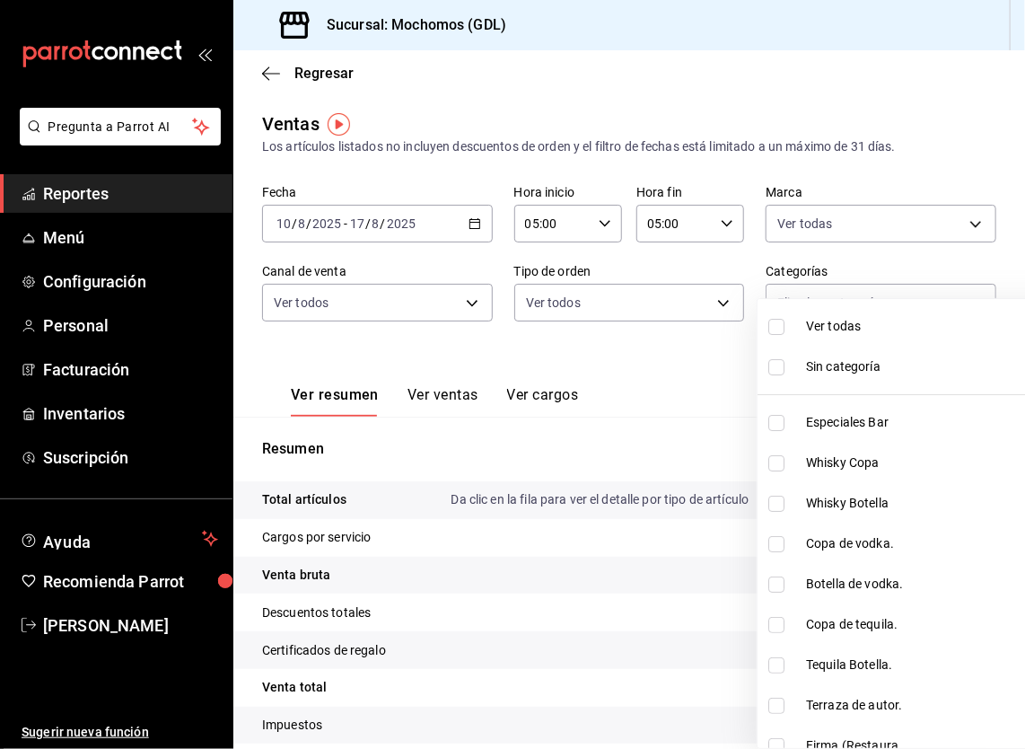
checkbox input "true"
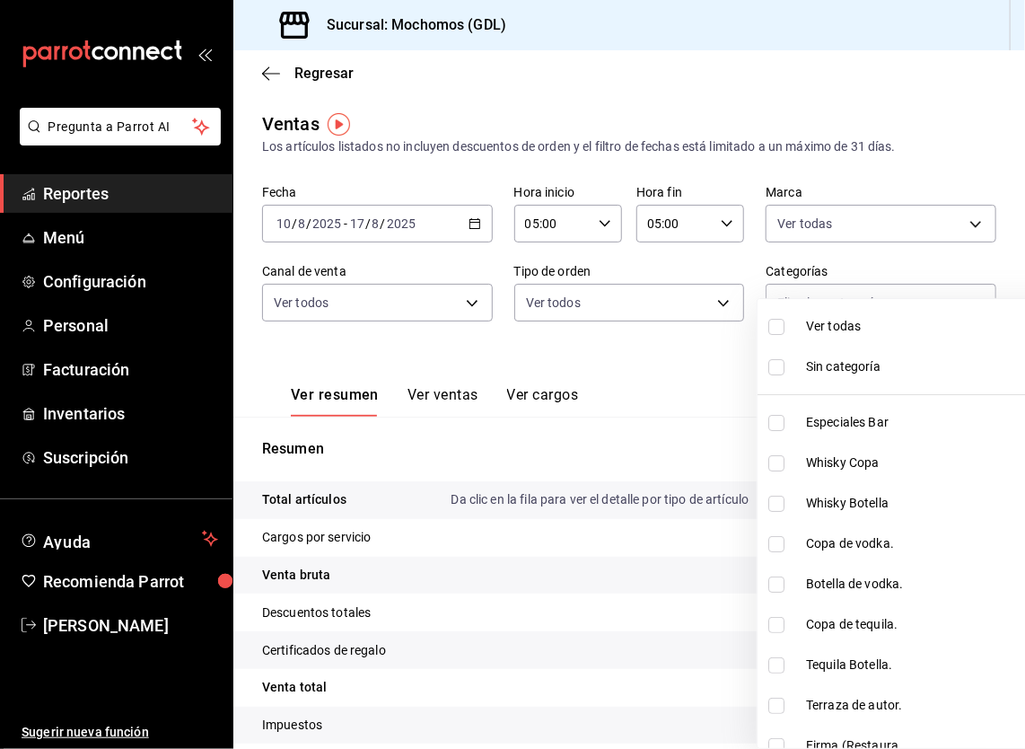
checkbox input "true"
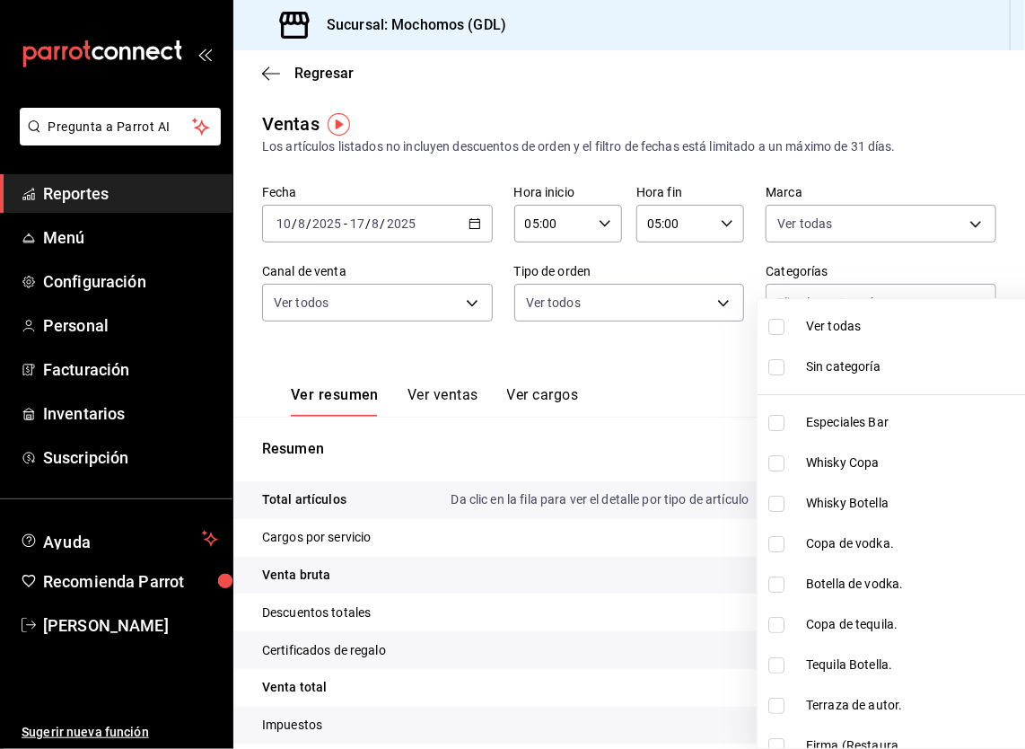
checkbox input "true"
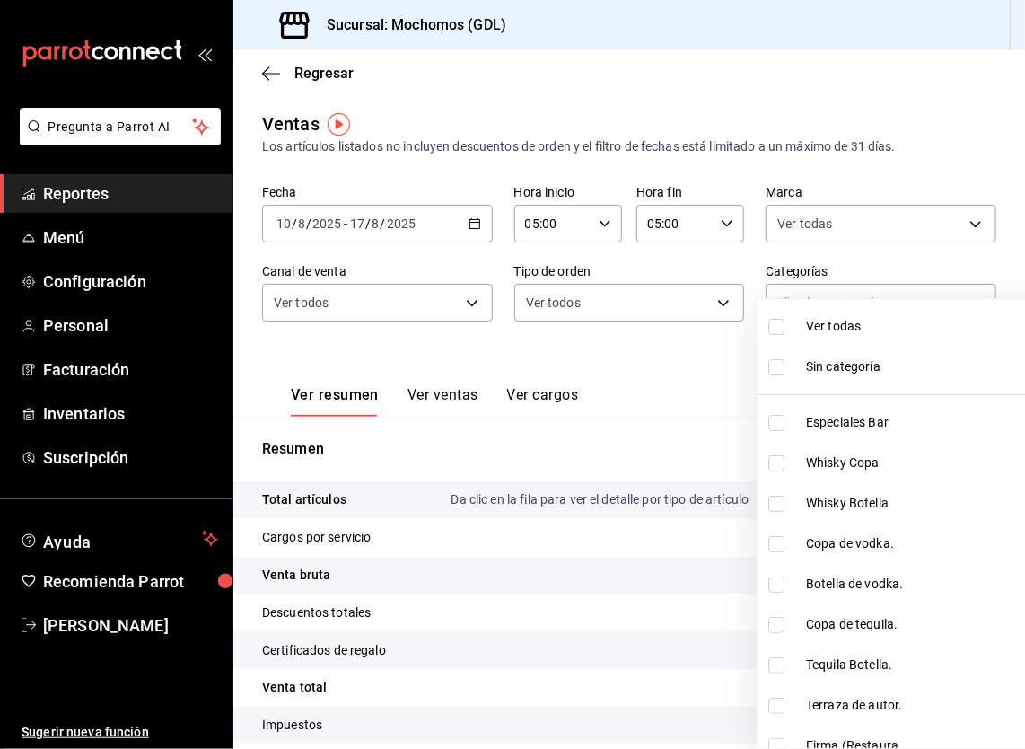
checkbox input "true"
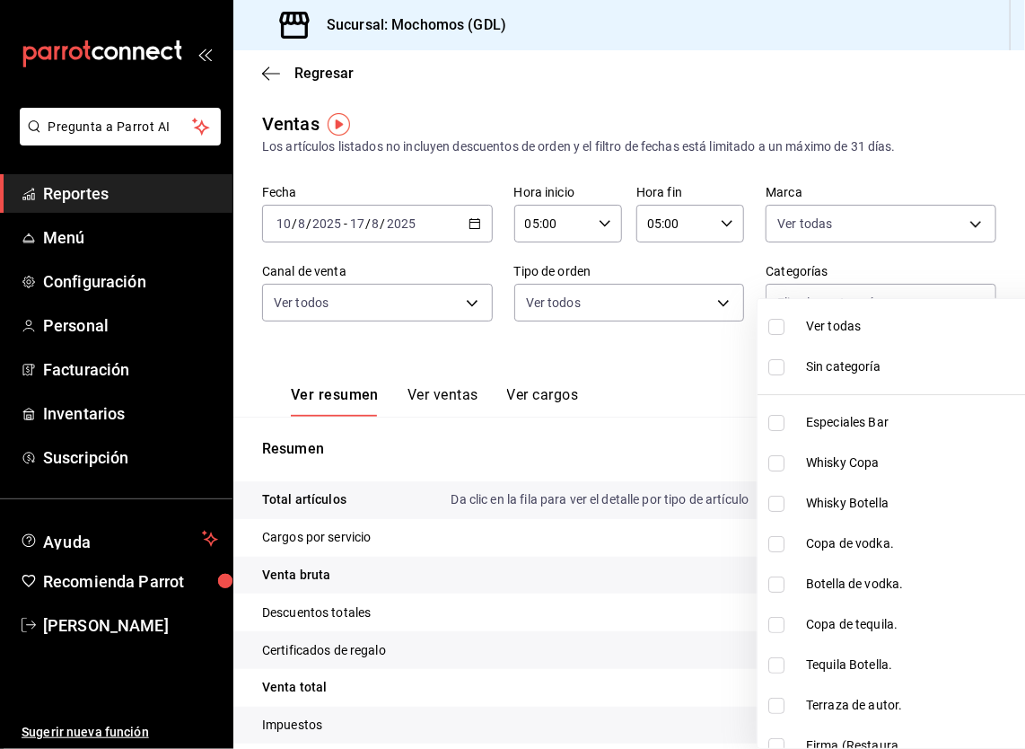
checkbox input "true"
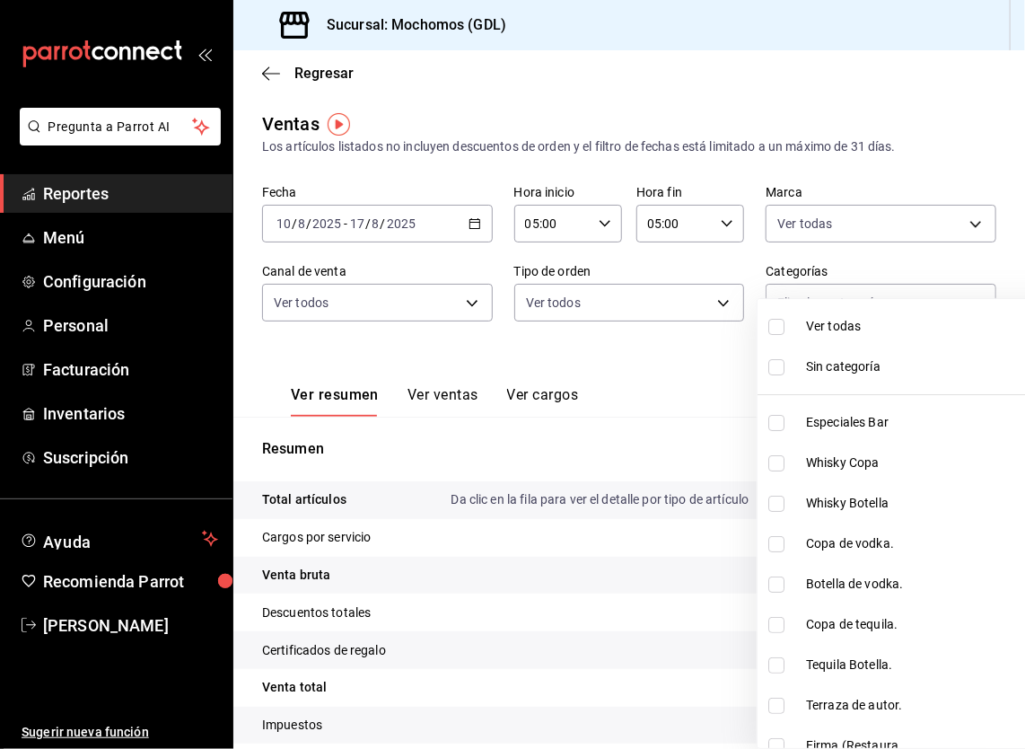
checkbox input "true"
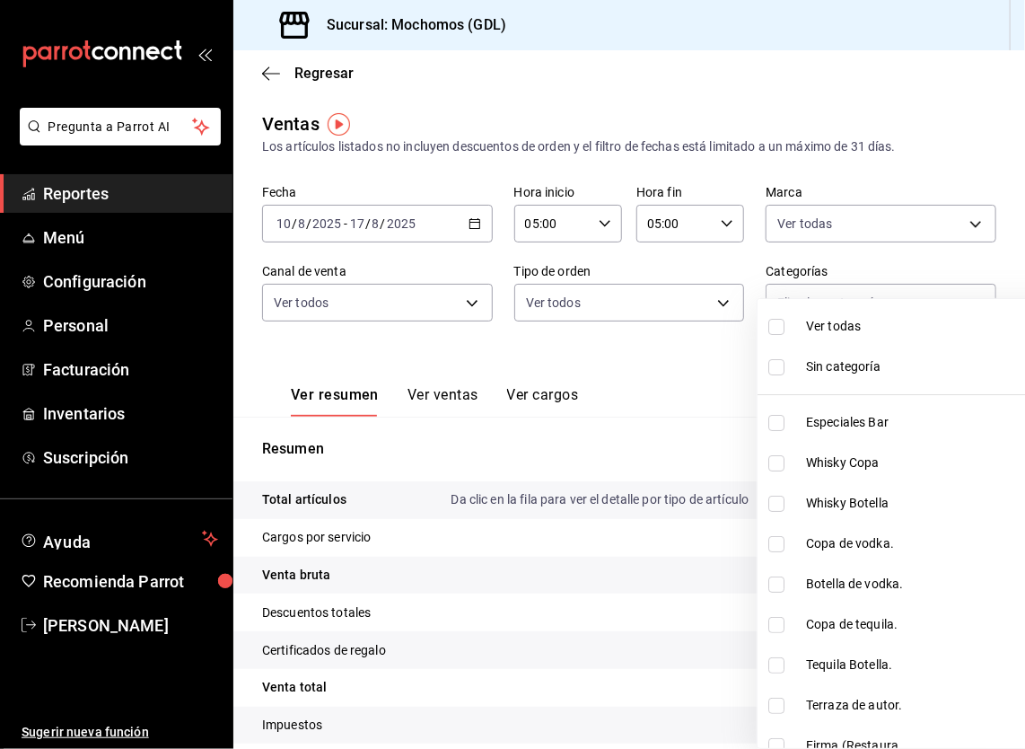
checkbox input "true"
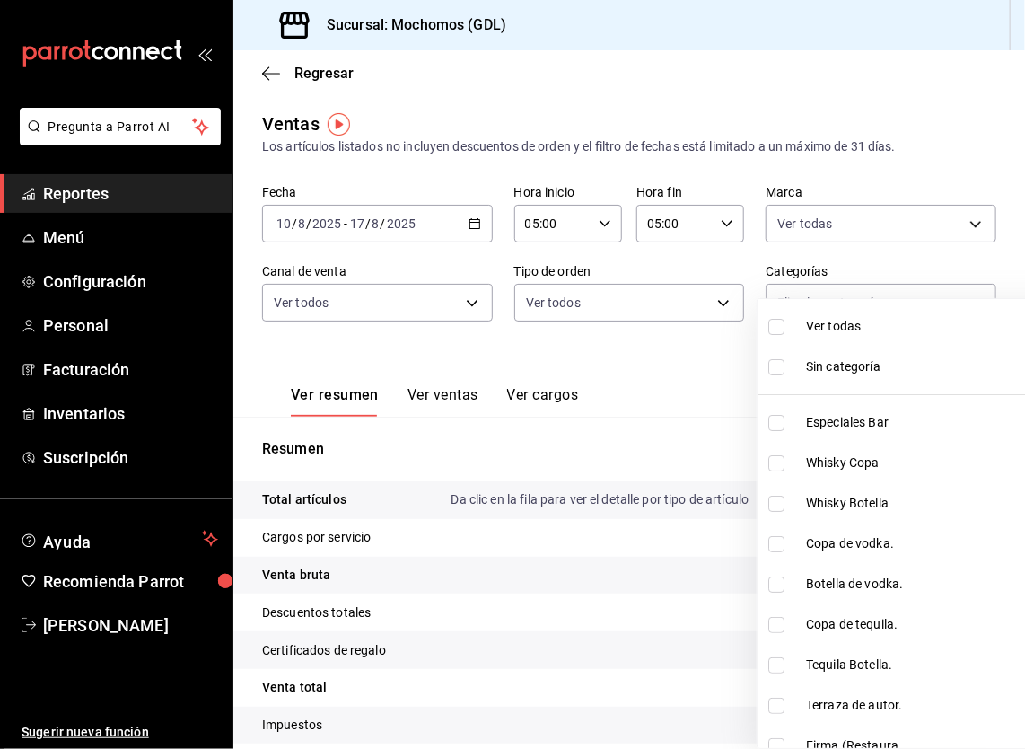
checkbox input "true"
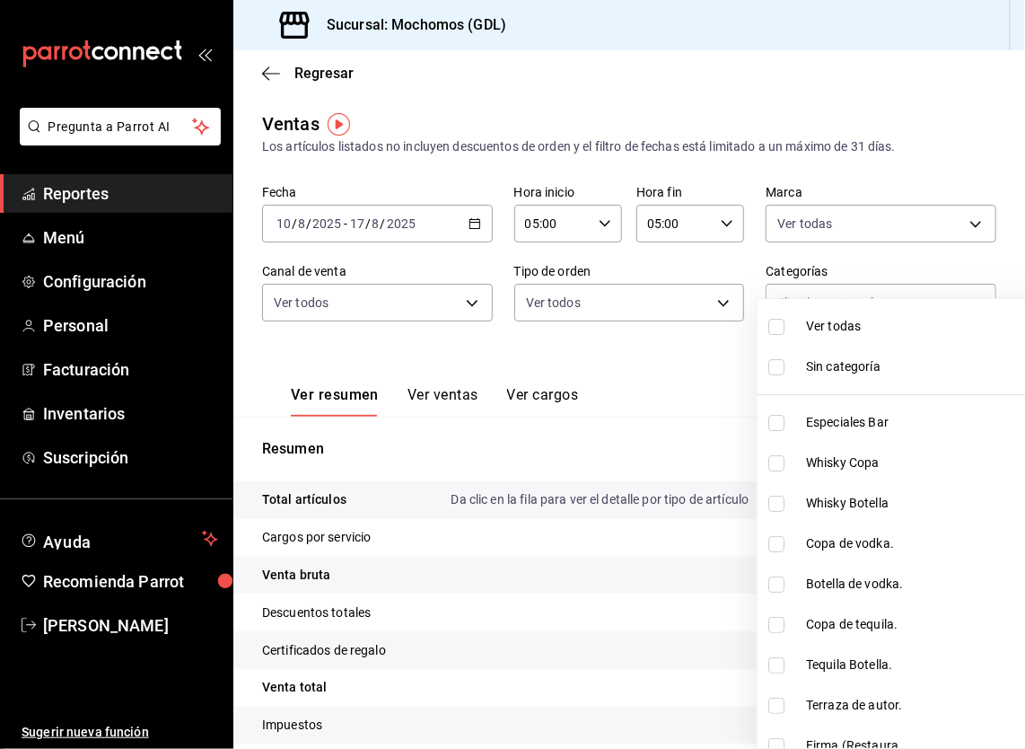
checkbox input "true"
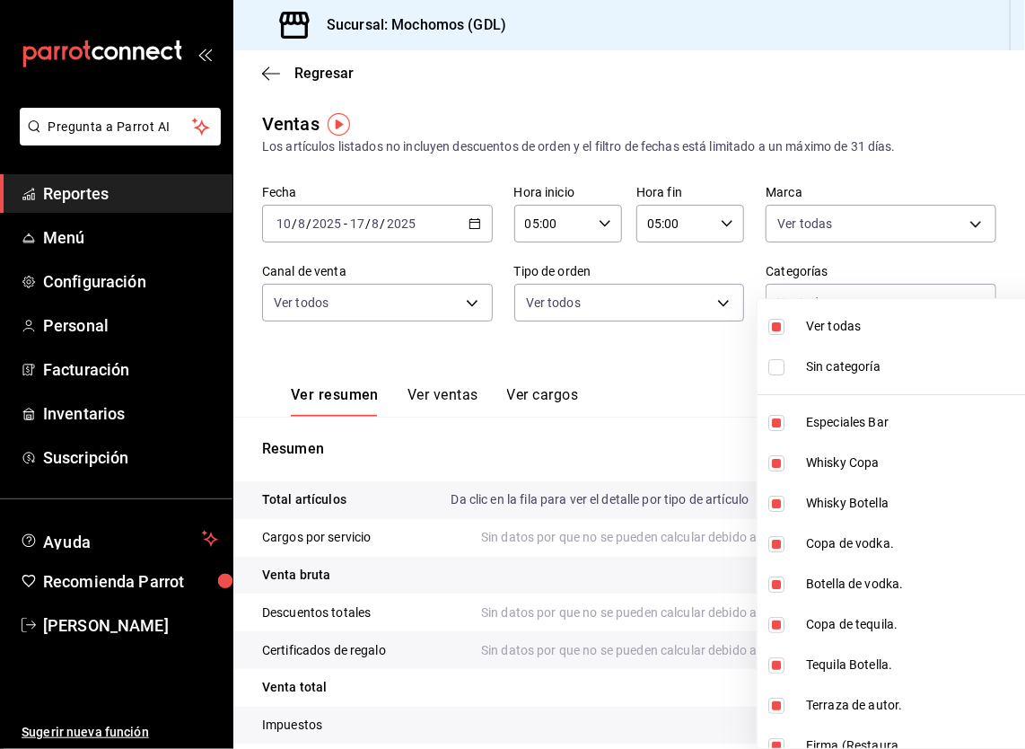
click at [945, 171] on div at bounding box center [512, 374] width 1025 height 749
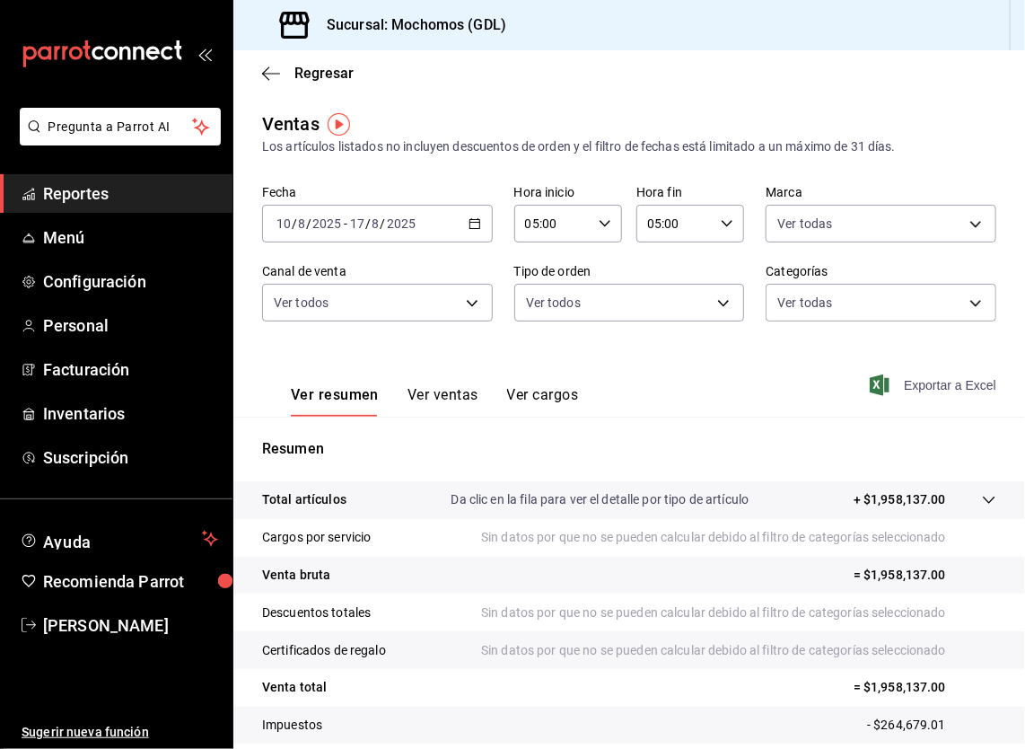
click at [913, 386] on font "Exportar a Excel" at bounding box center [950, 385] width 92 height 14
